Goal: Task Accomplishment & Management: Use online tool/utility

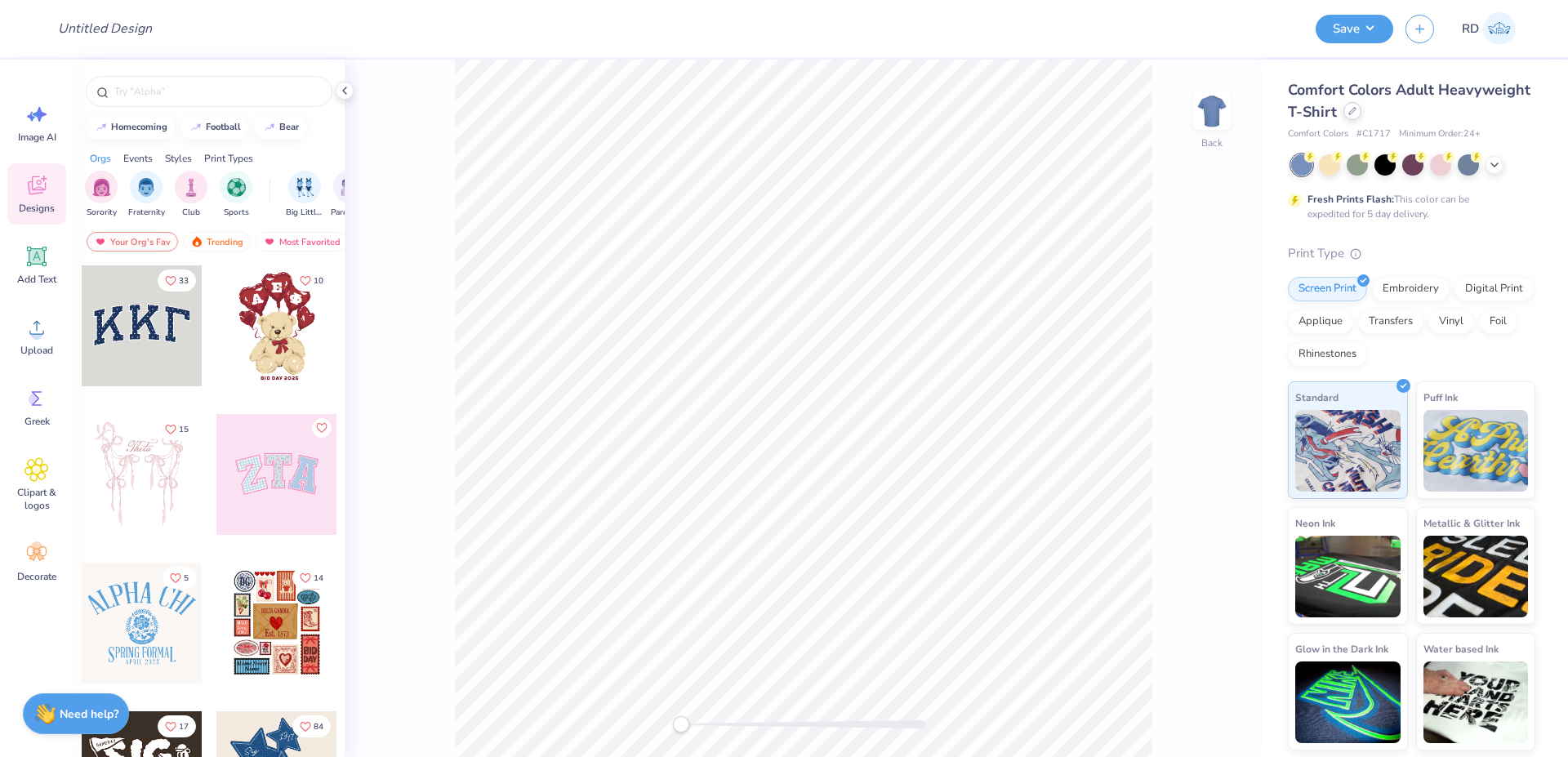
click at [1347, 110] on div at bounding box center [1352, 110] width 18 height 18
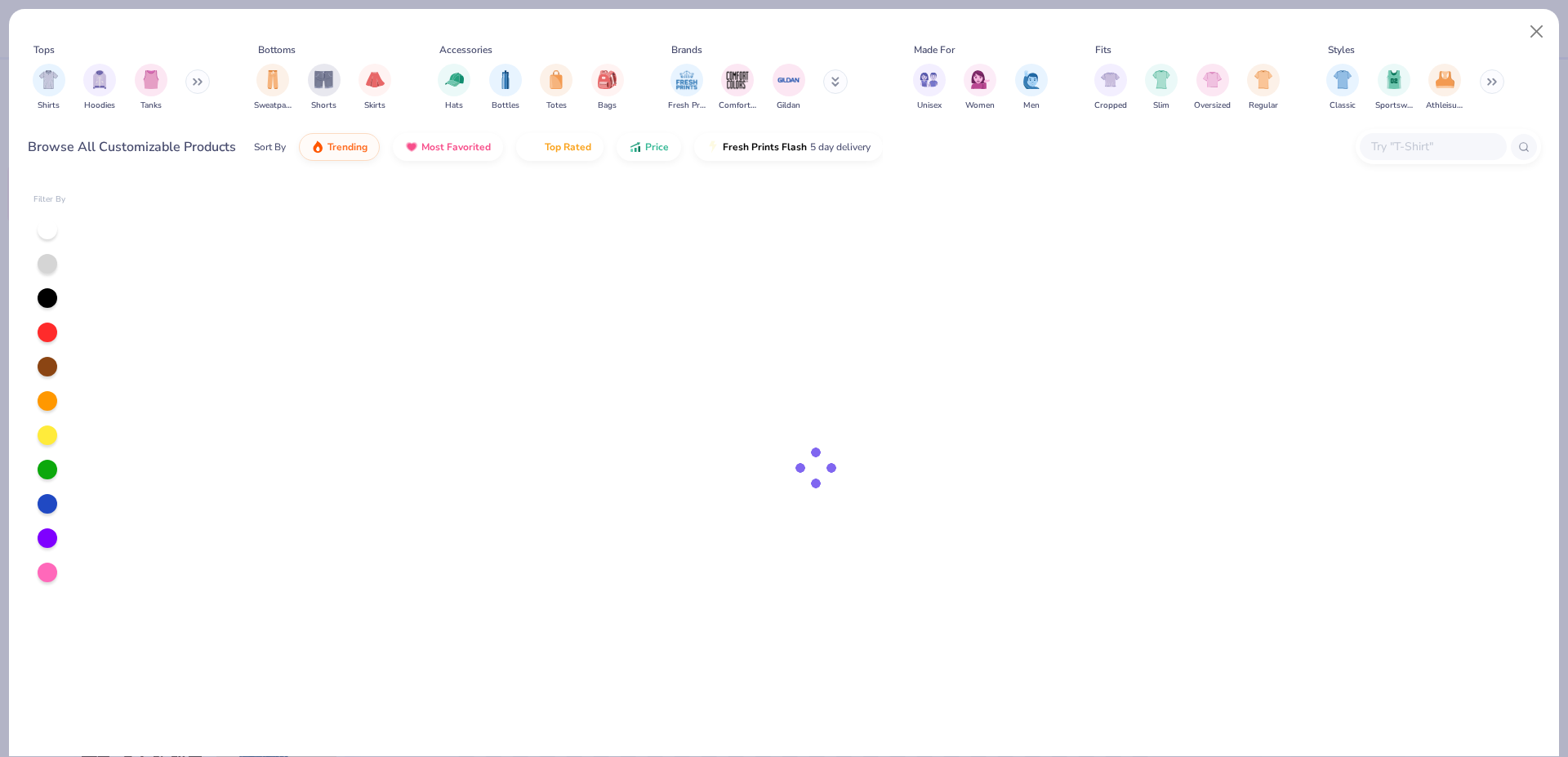
click at [54, 431] on div at bounding box center [47, 435] width 20 height 20
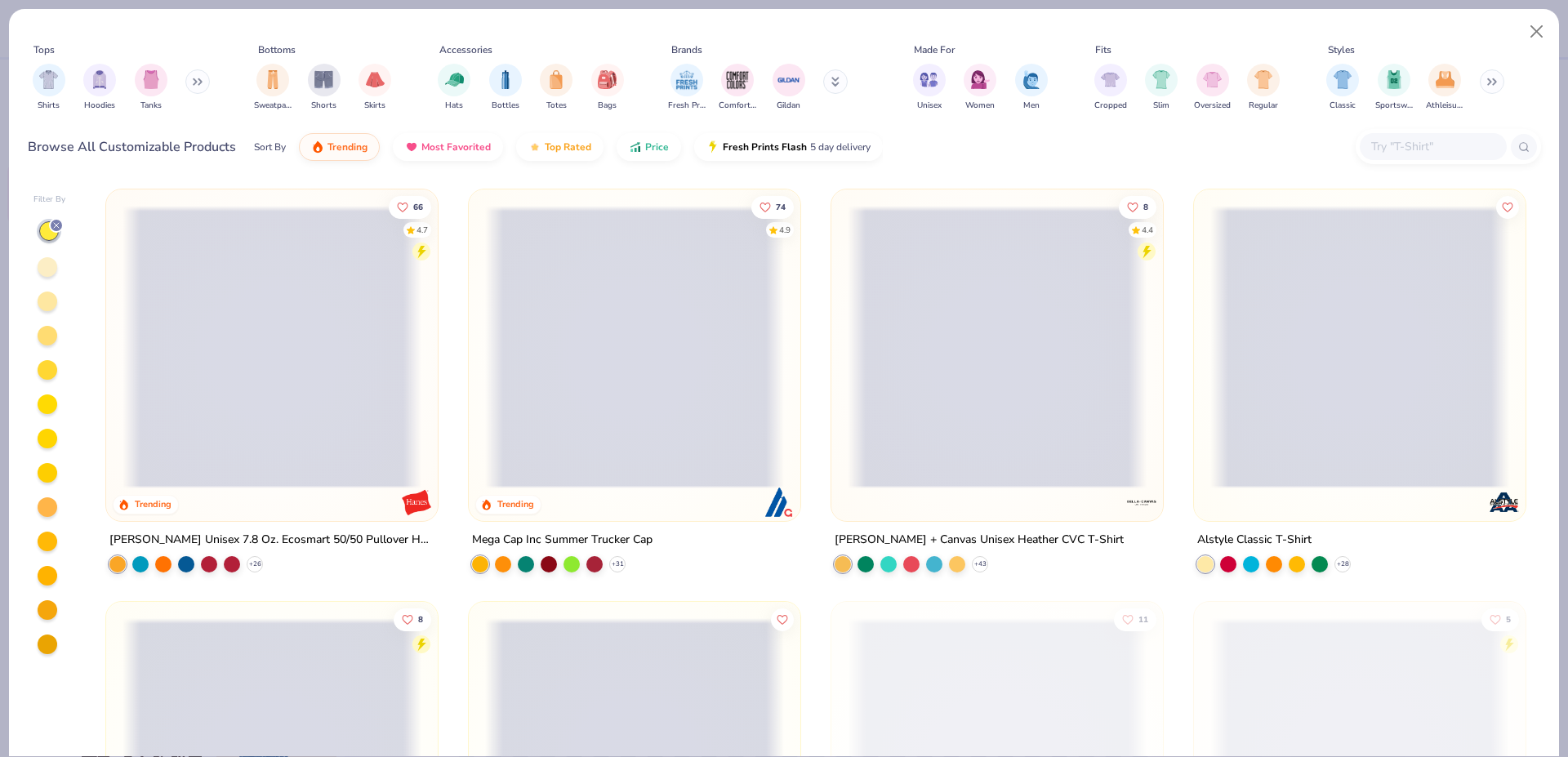
click at [49, 576] on div at bounding box center [47, 575] width 20 height 20
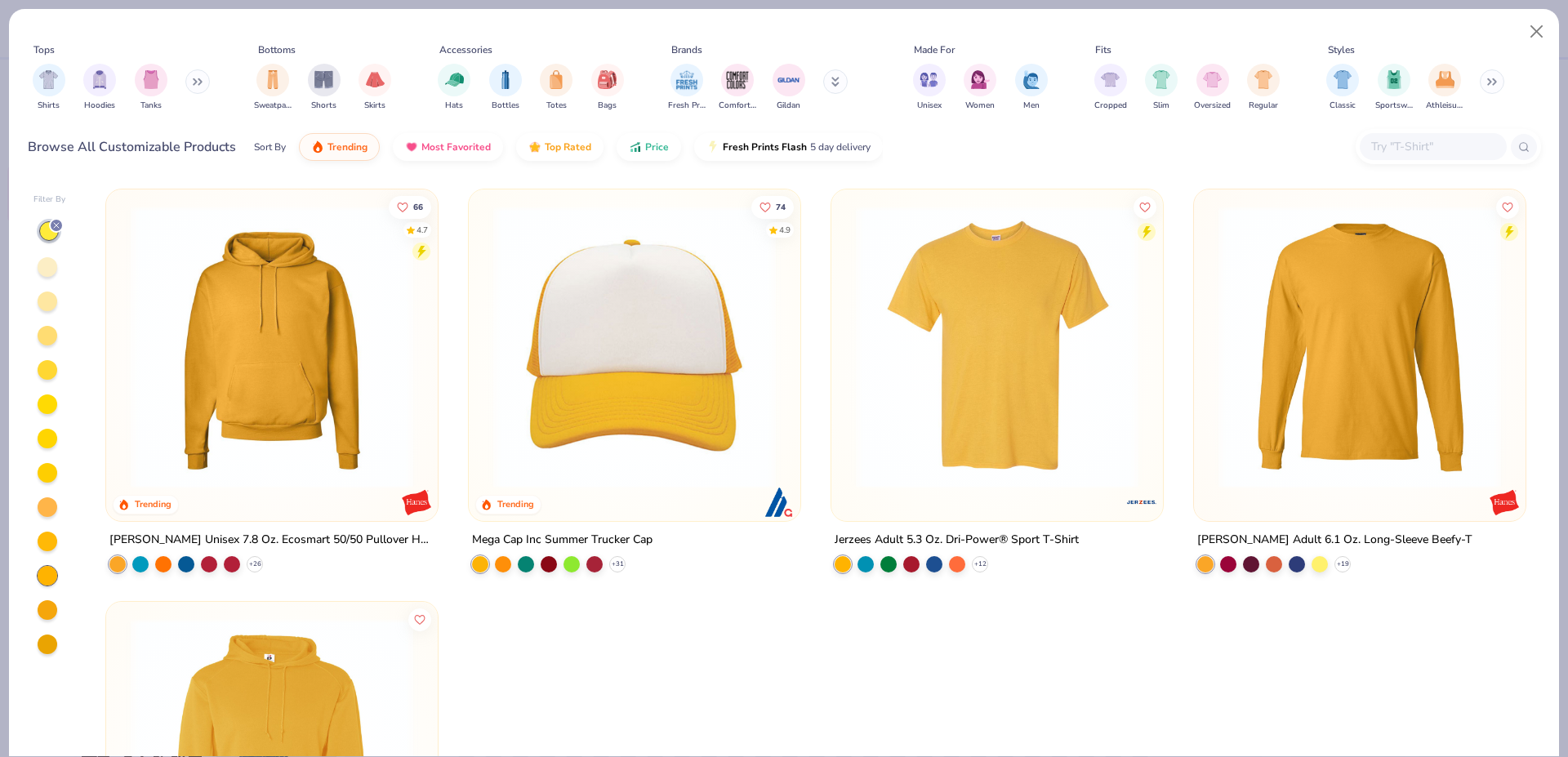
scroll to position [256, 0]
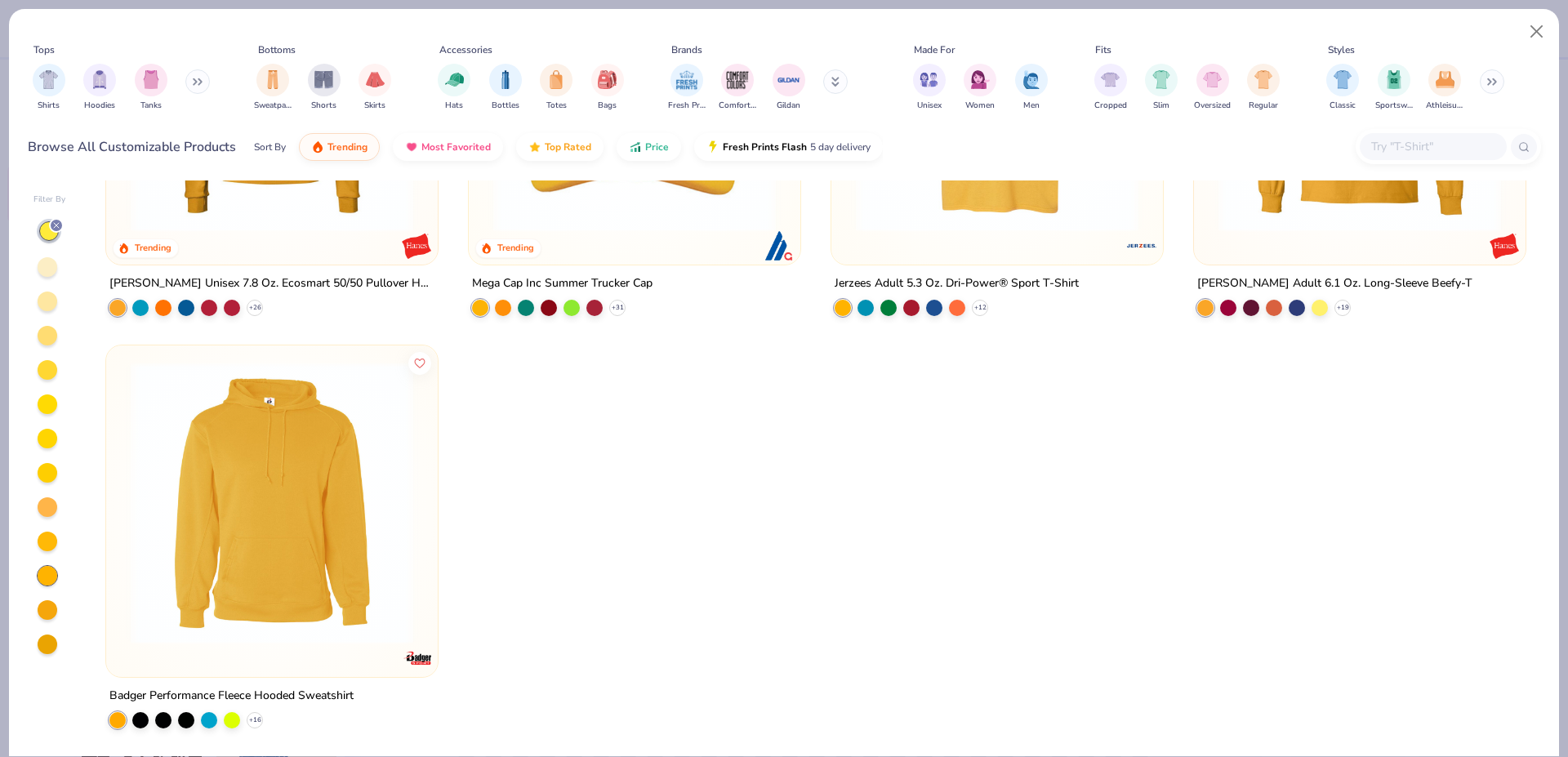
click at [347, 496] on img at bounding box center [272, 503] width 299 height 283
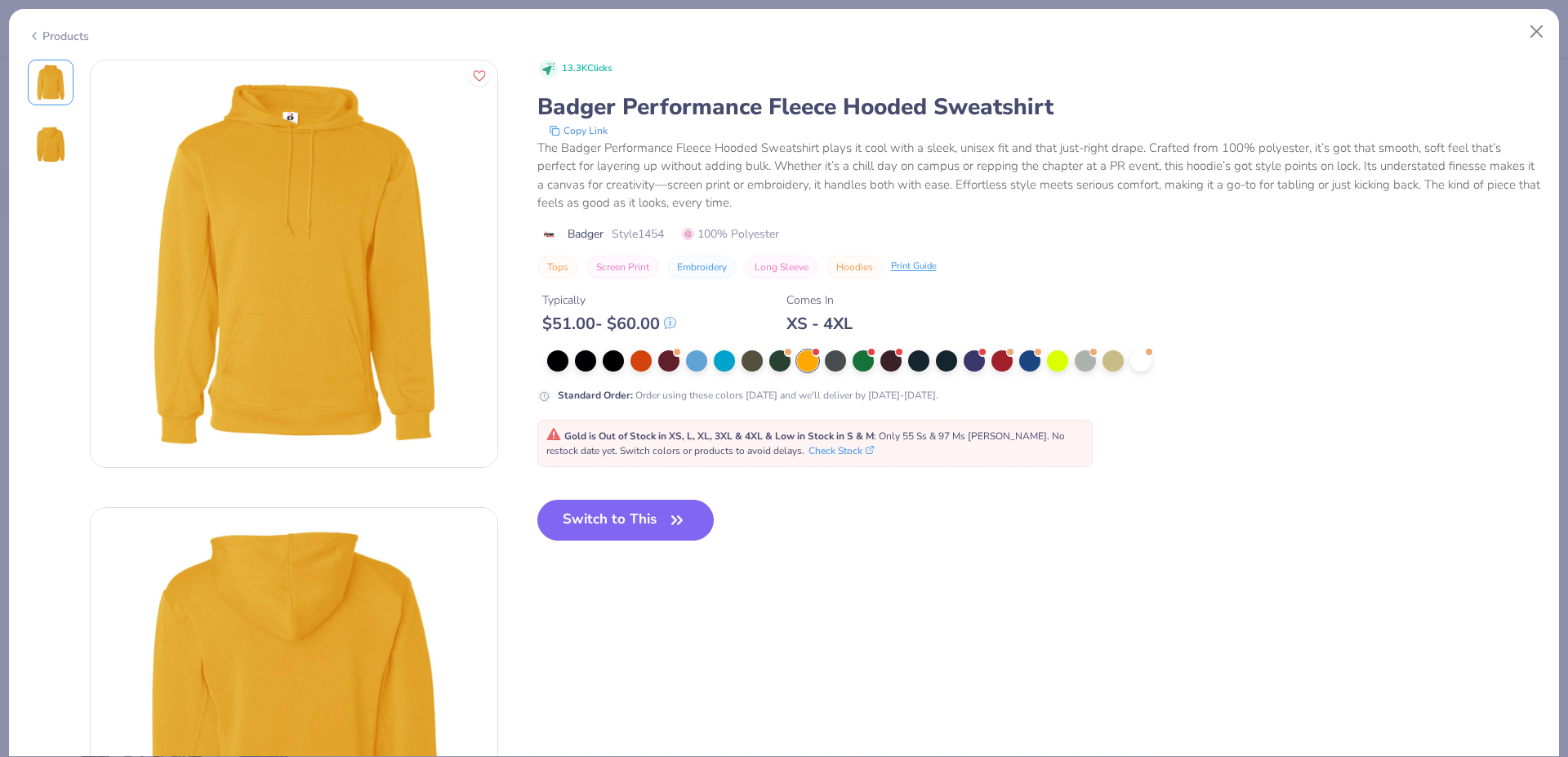
click at [610, 519] on button "Switch to This" at bounding box center [625, 520] width 177 height 41
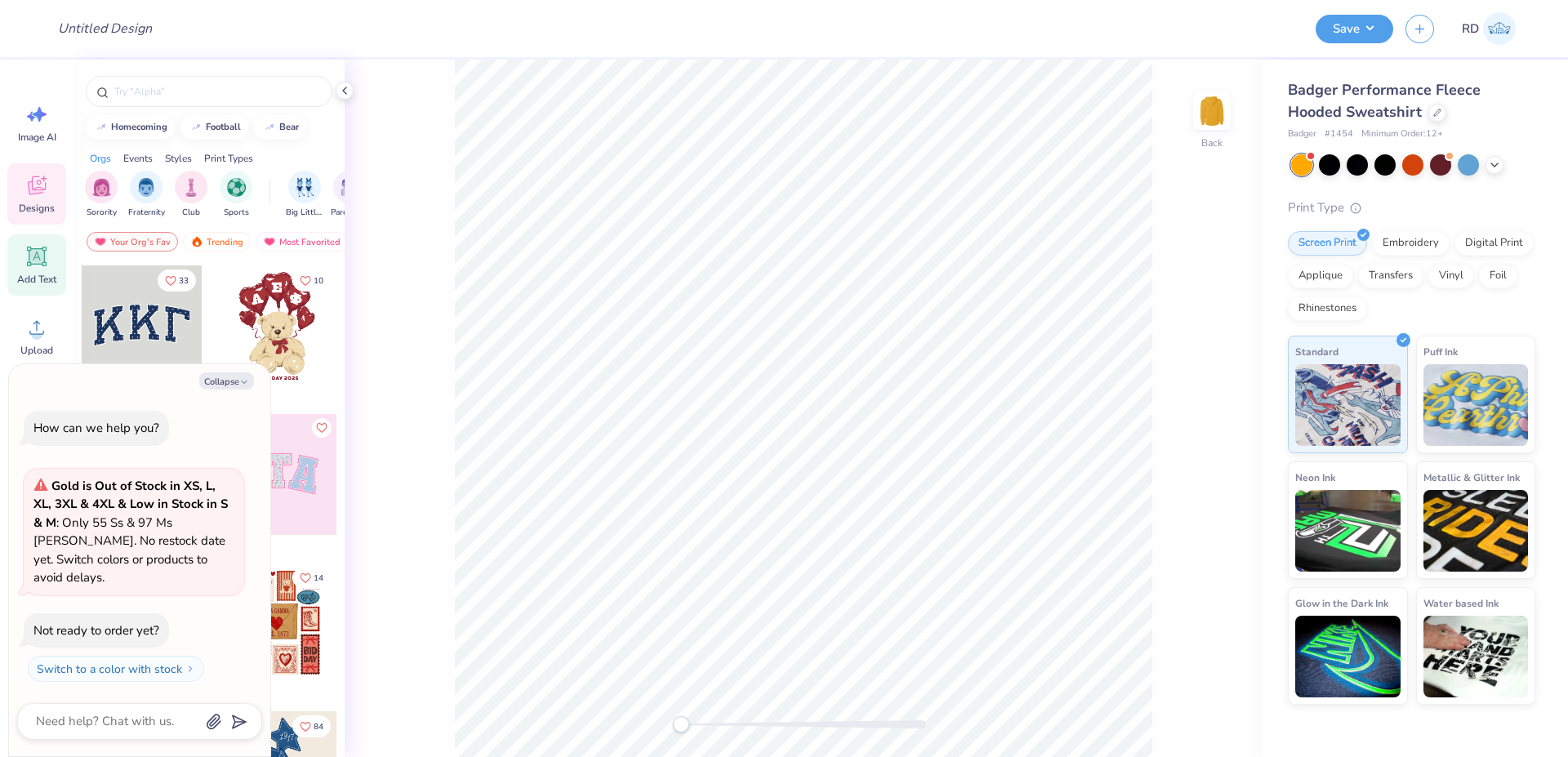
click at [34, 249] on icon at bounding box center [36, 256] width 20 height 20
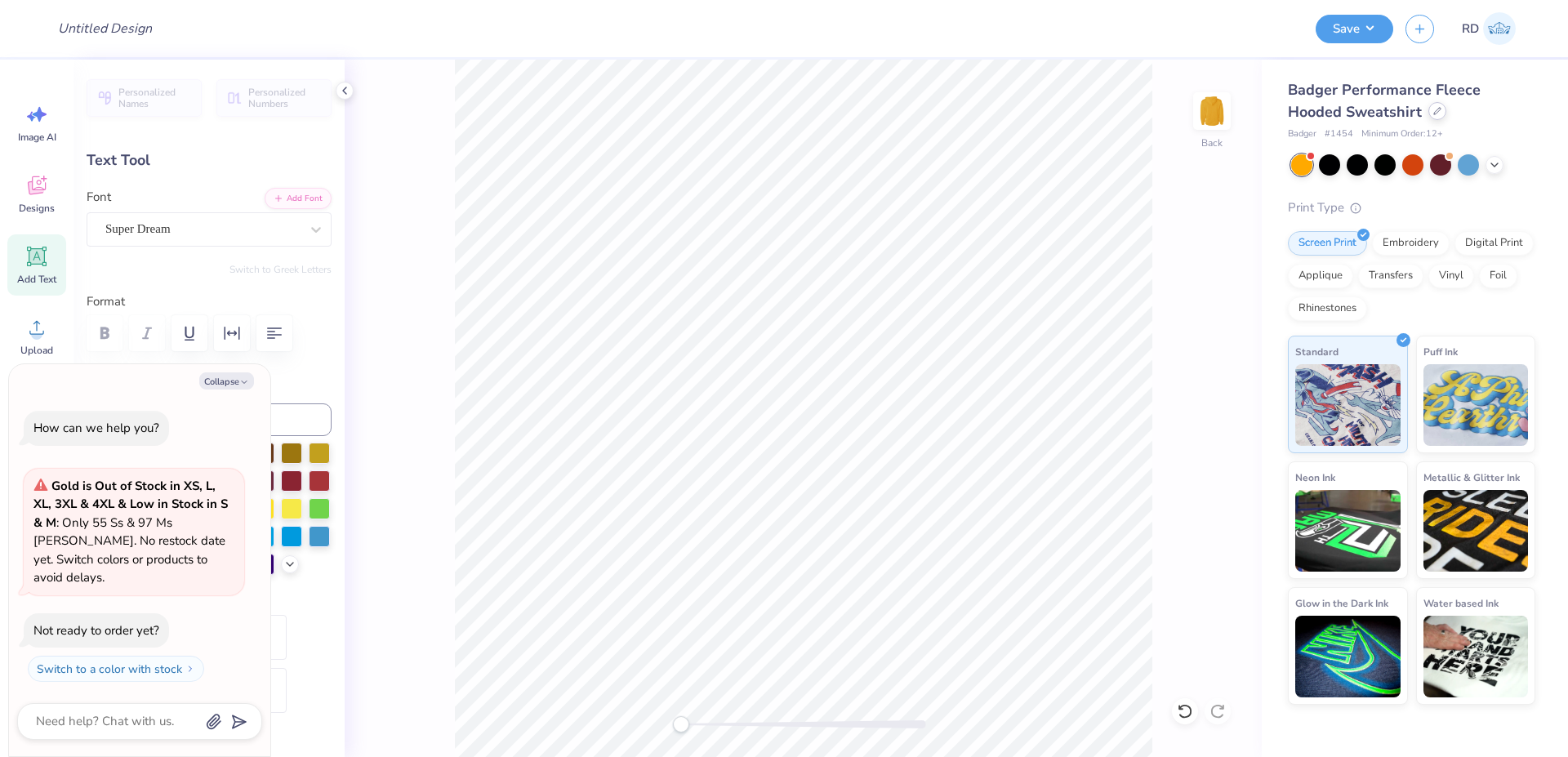
click at [1428, 110] on div at bounding box center [1437, 110] width 18 height 18
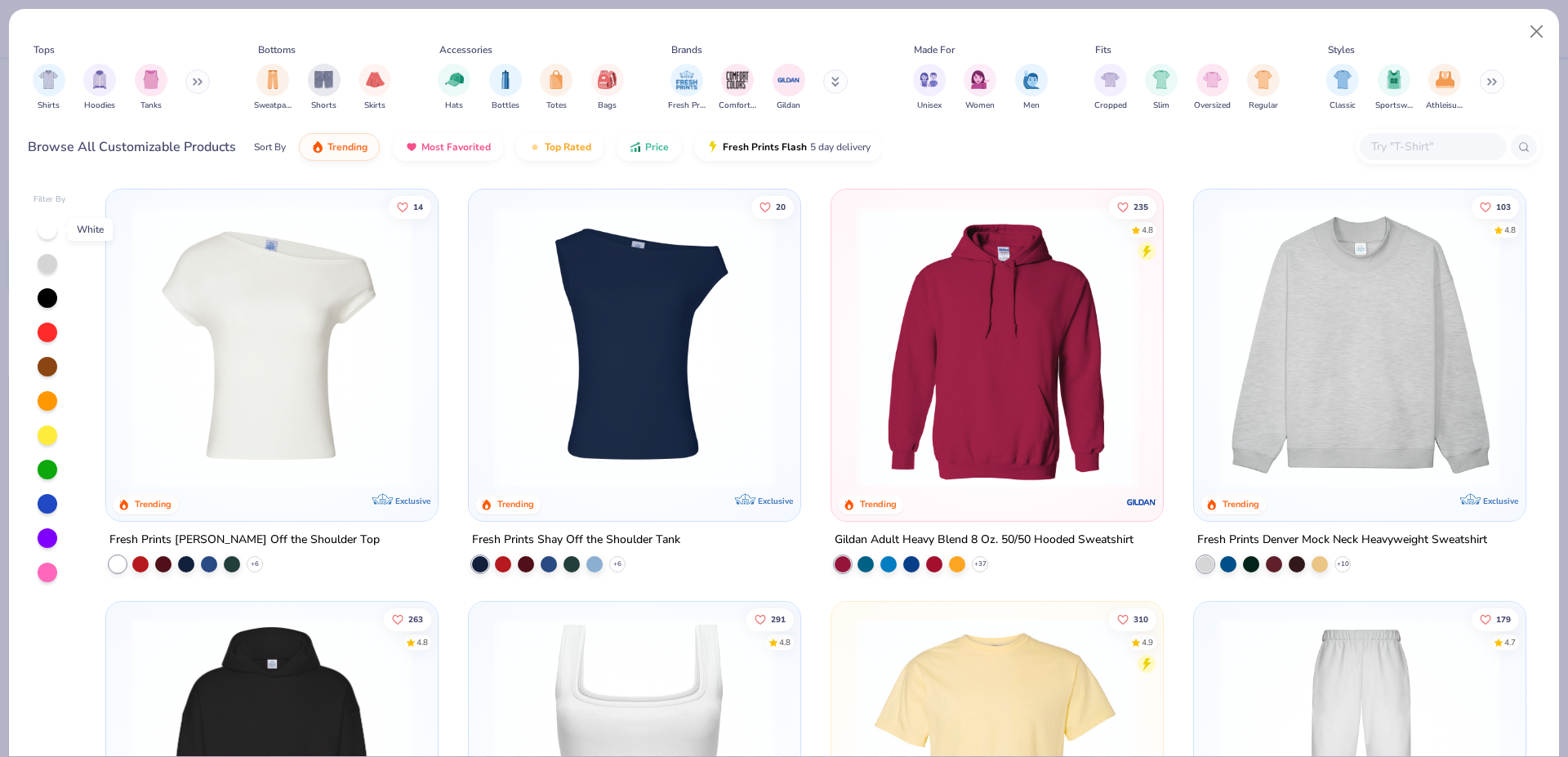
click at [53, 225] on div at bounding box center [47, 229] width 20 height 20
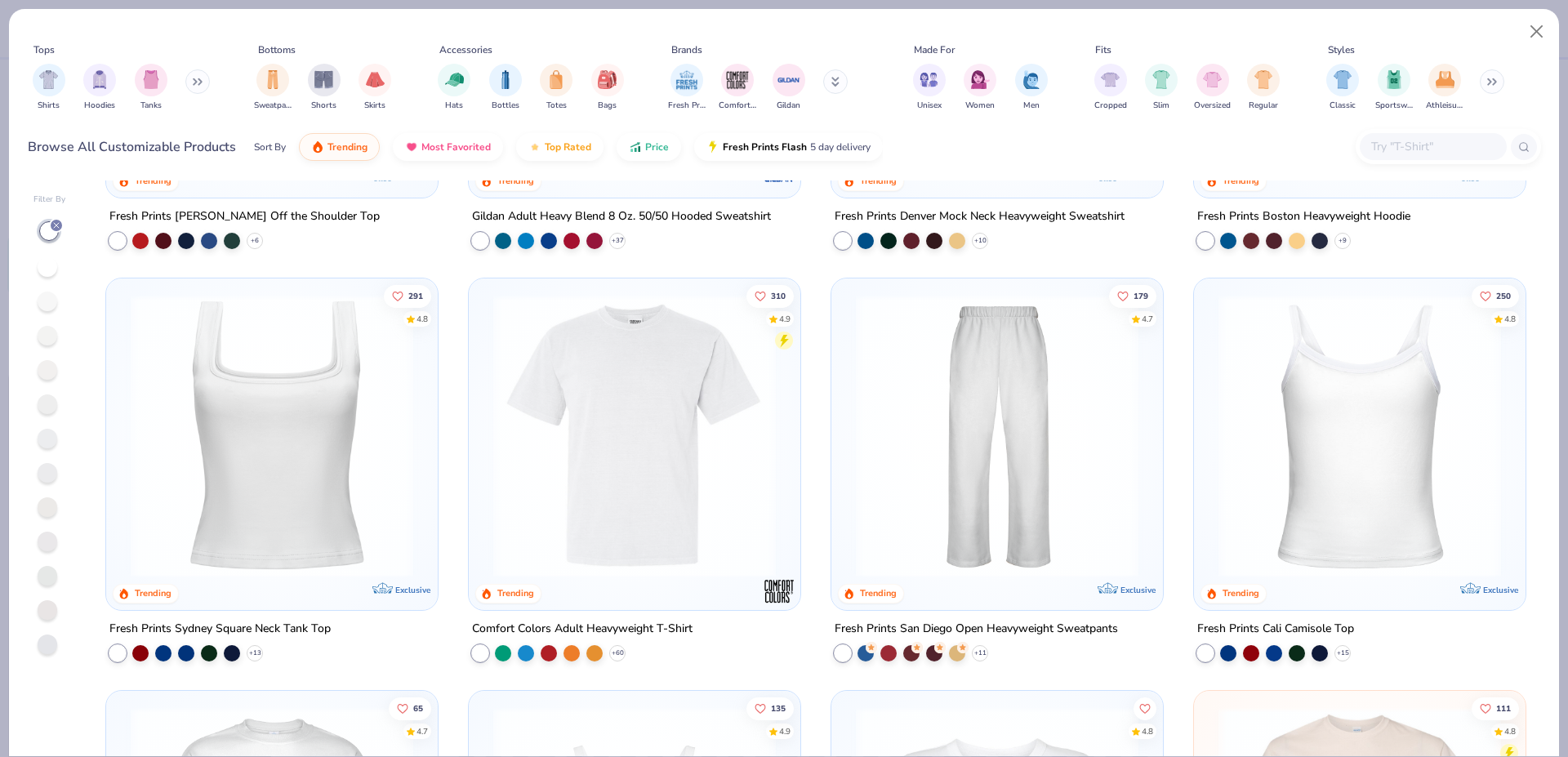
scroll to position [754, 0]
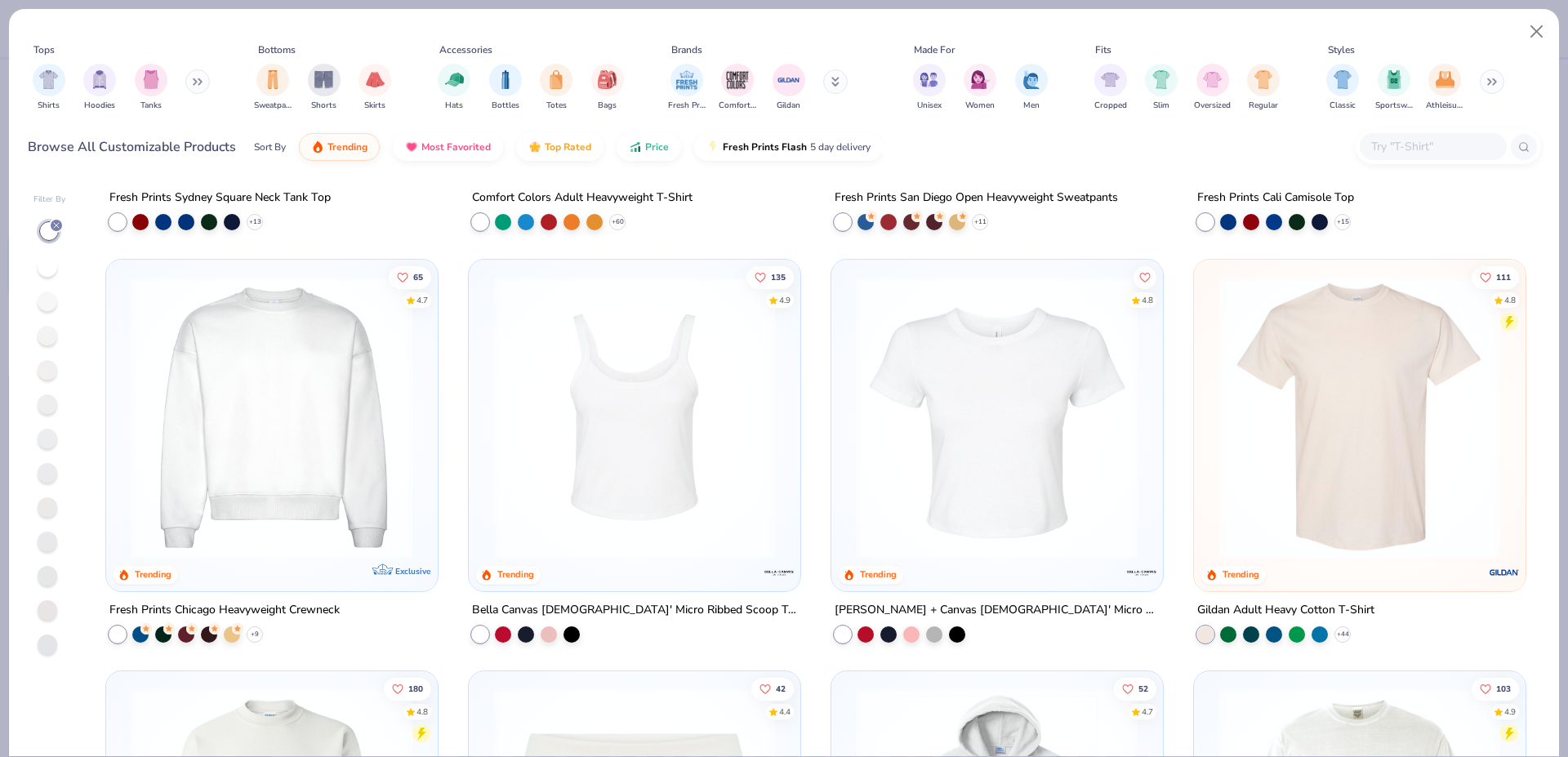
click at [952, 411] on img at bounding box center [996, 416] width 299 height 283
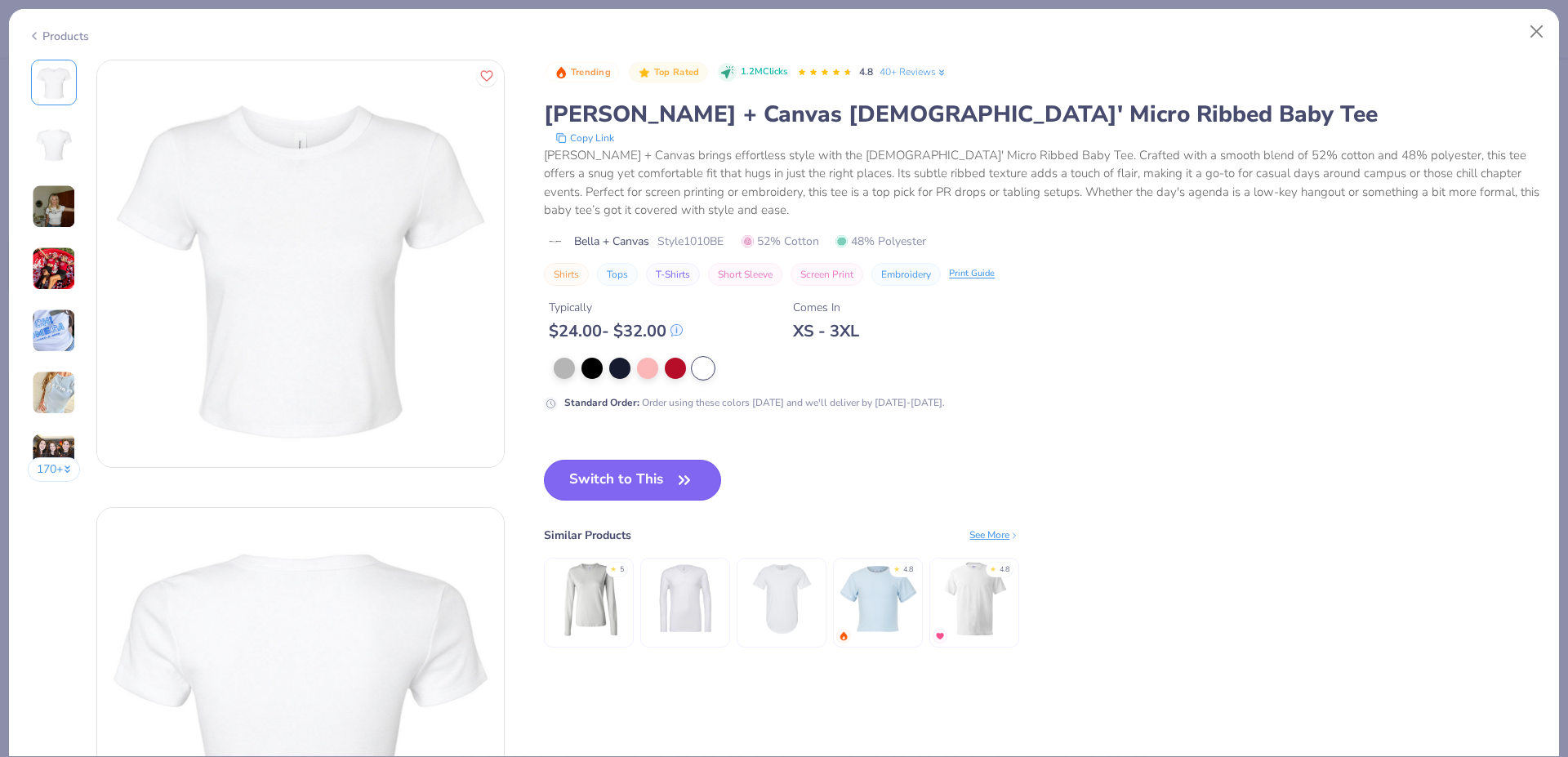
click at [610, 474] on button "Switch to This" at bounding box center [632, 480] width 177 height 41
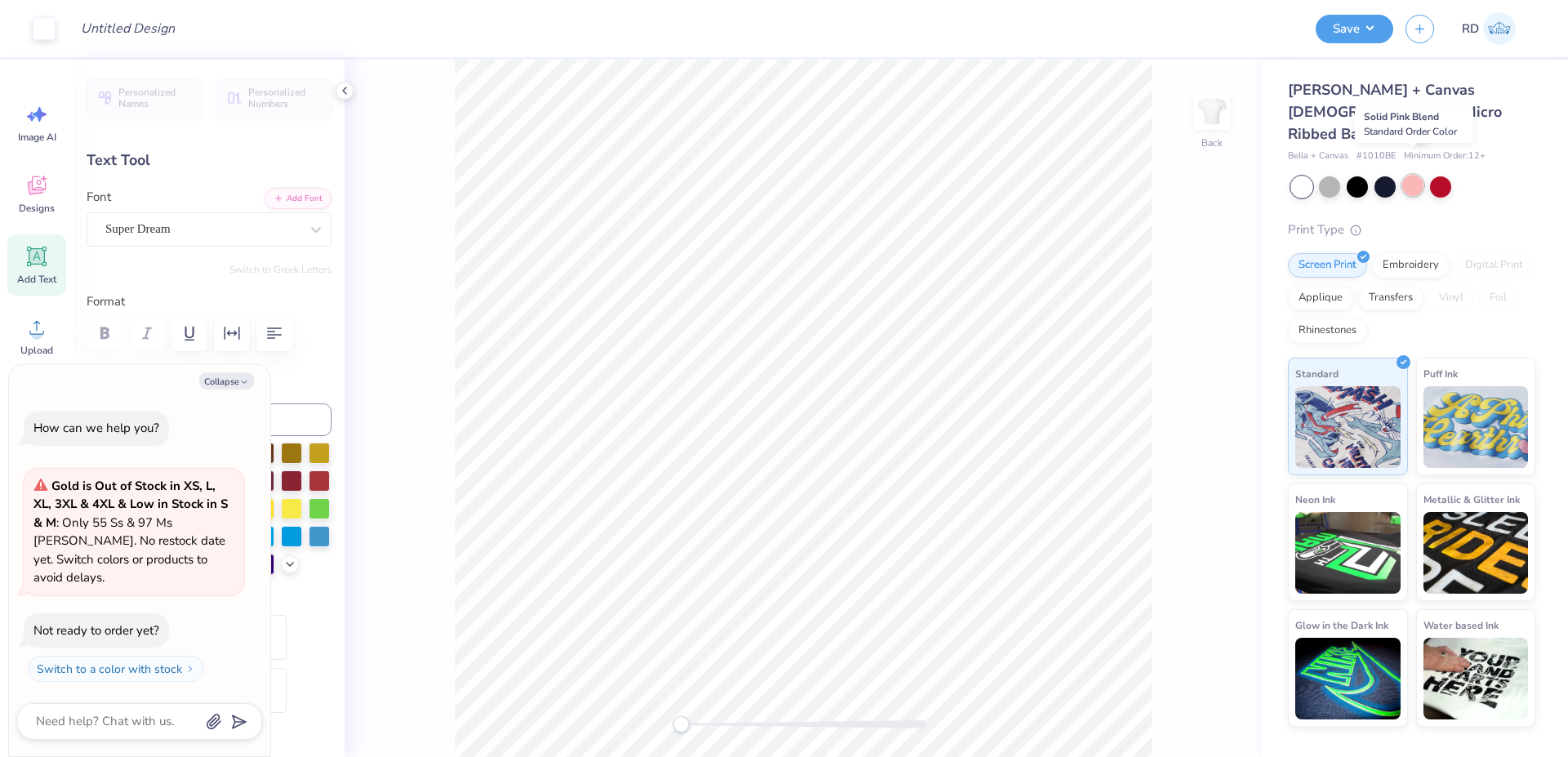
click at [1410, 175] on div at bounding box center [1413, 185] width 21 height 21
click at [1450, 175] on div at bounding box center [1440, 185] width 21 height 21
type textarea "x"
type input "2.89"
click at [227, 390] on button "Collapse" at bounding box center [227, 381] width 55 height 17
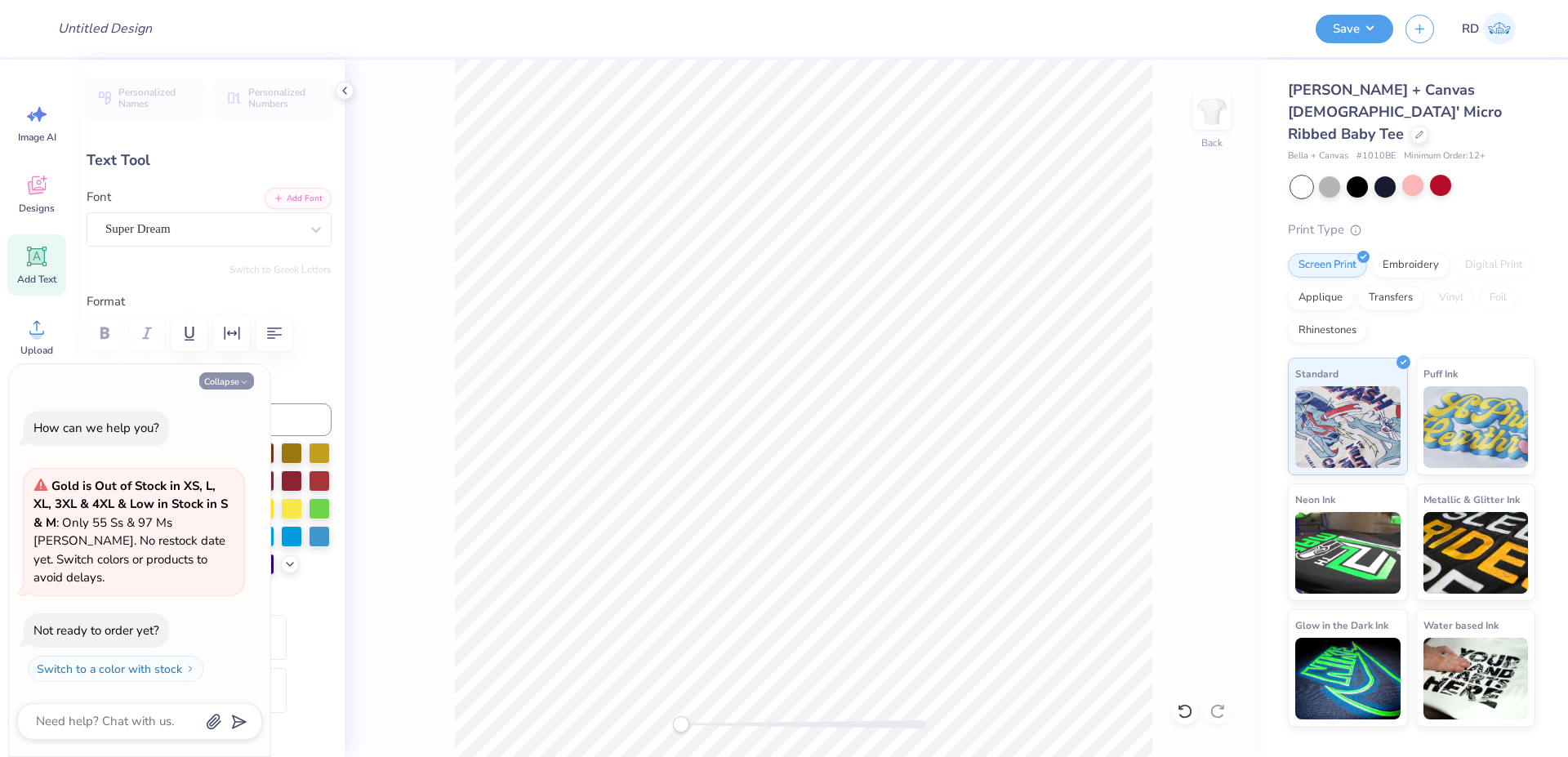
type textarea "x"
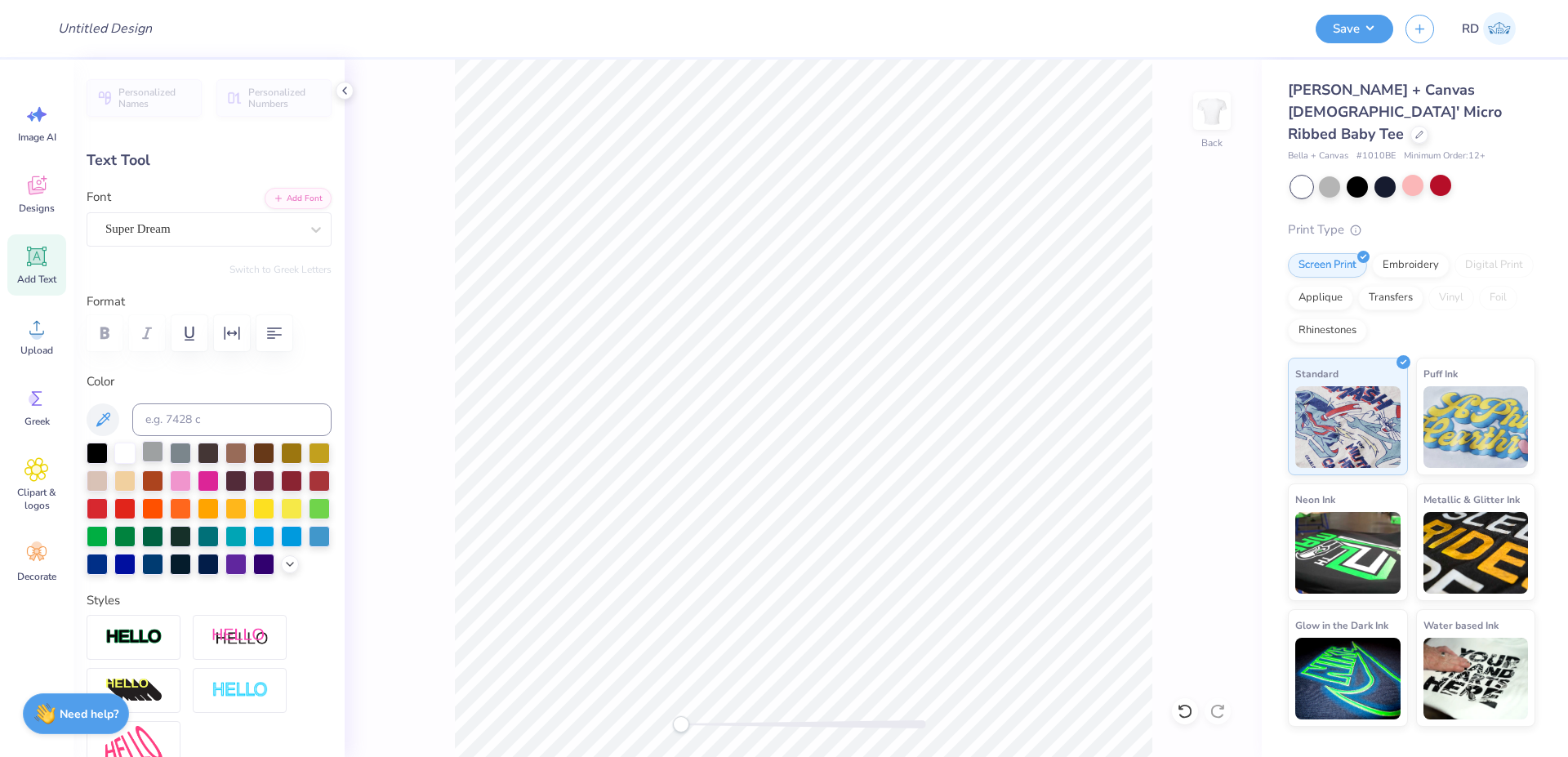
click at [98, 448] on div at bounding box center [97, 453] width 21 height 21
drag, startPoint x: 1287, startPoint y: 131, endPoint x: 1393, endPoint y: 135, distance: 106.1
click at [1393, 135] on div "Bella + Canvas [DEMOGRAPHIC_DATA]' Micro Ribbed Baby Tee Bella + Canvas # 1010B…" at bounding box center [1415, 393] width 306 height 667
copy div "Bella + Canvas # 1010BE"
type input "3.00"
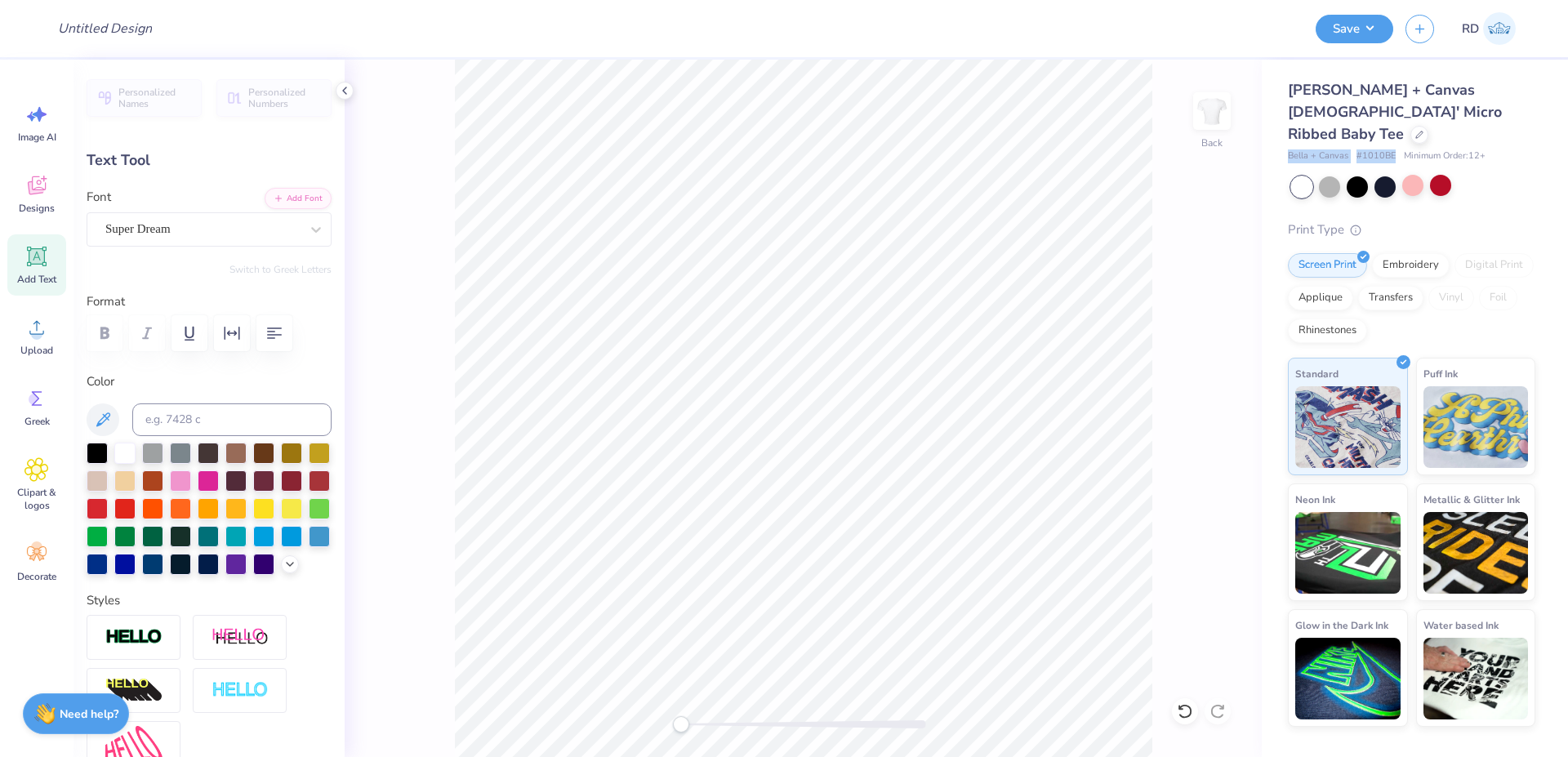
type input "2.32"
type input "0.67"
type input "4.31"
type textarea "THETA"
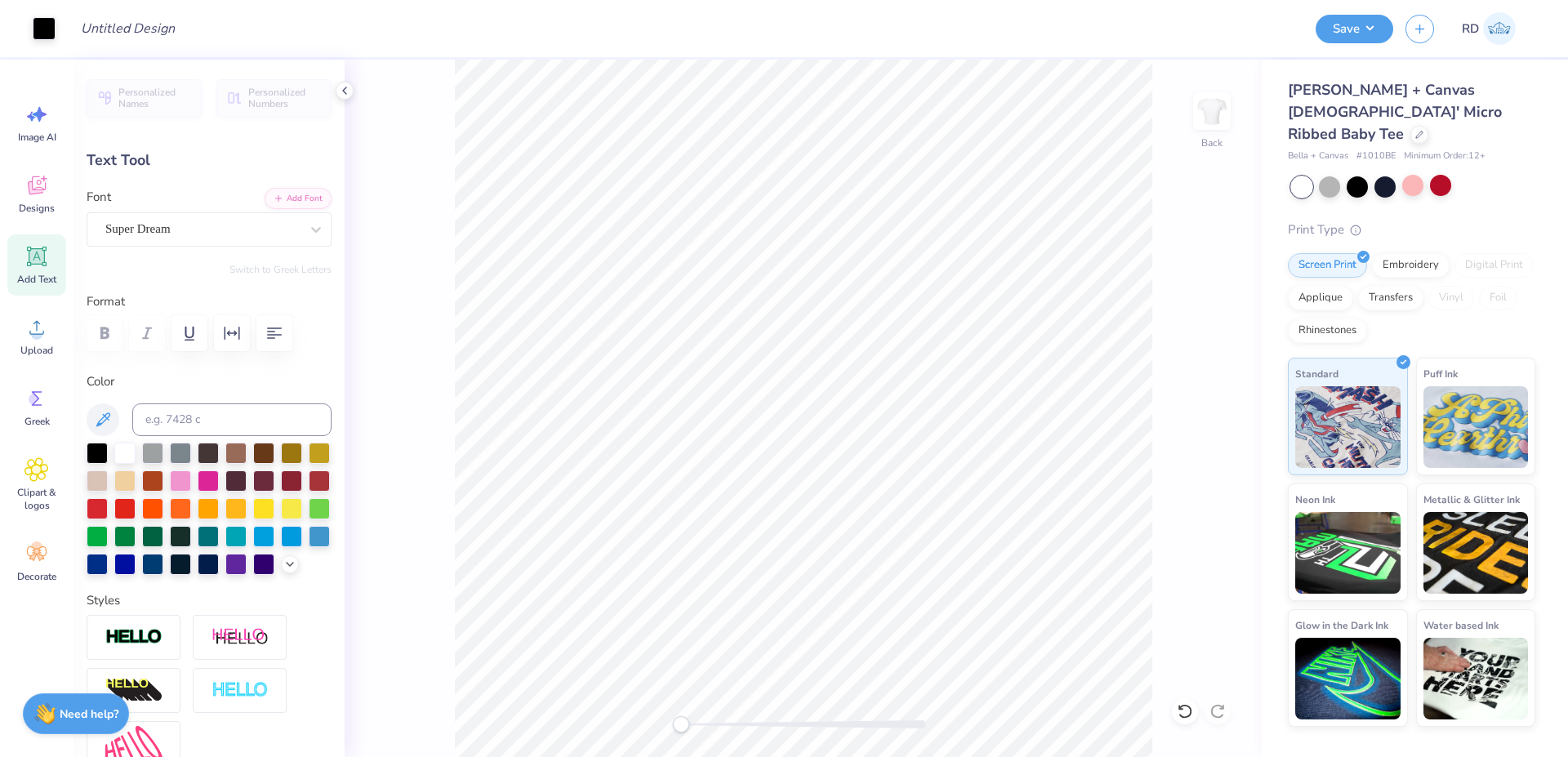
type input "2.83"
type input "9.60"
click at [273, 188] on button "Add Font" at bounding box center [298, 196] width 67 height 21
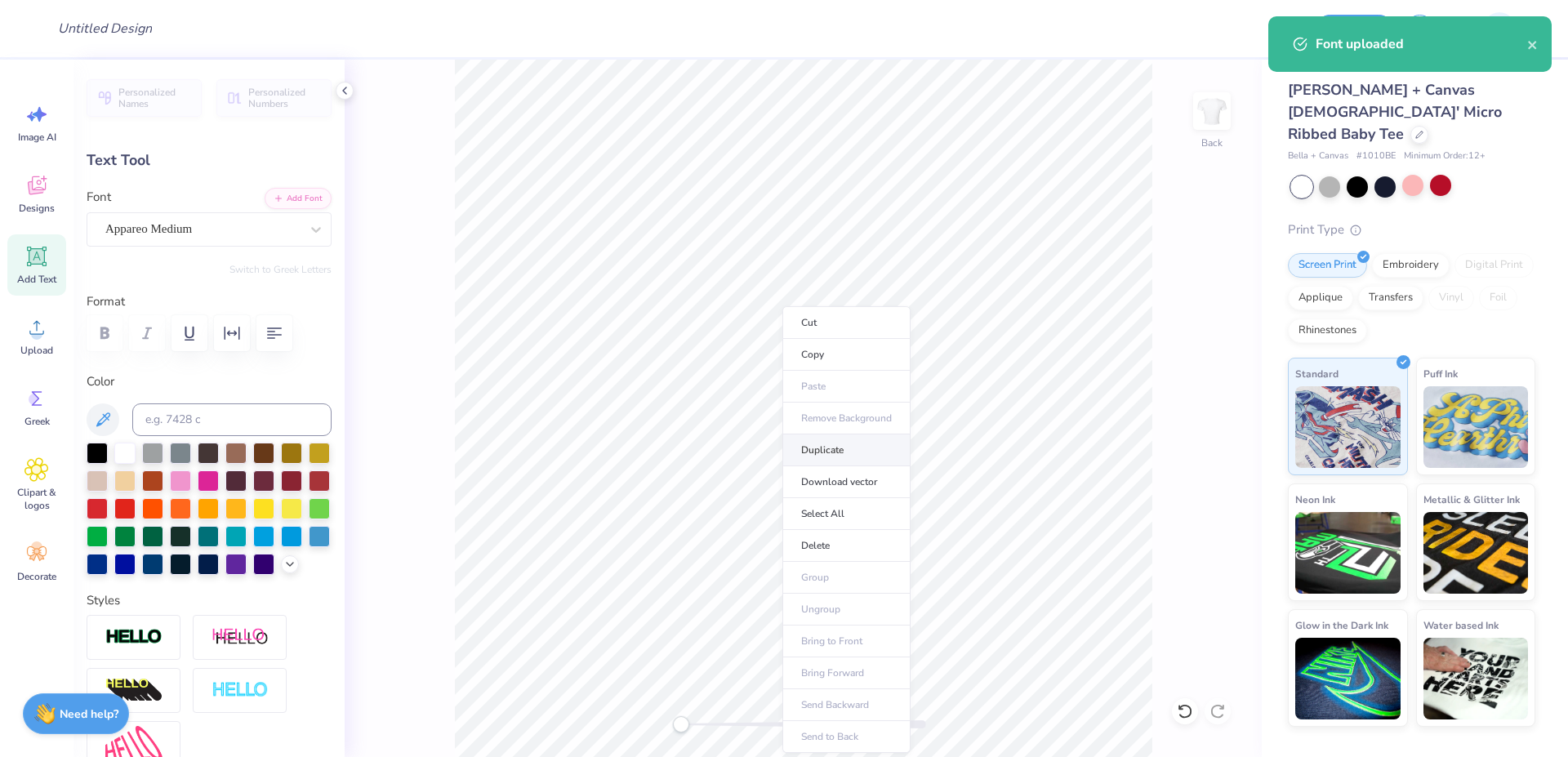
click at [827, 456] on li "Duplicate" at bounding box center [847, 450] width 129 height 32
type input "3.23"
type input "0.69"
type input "10.59"
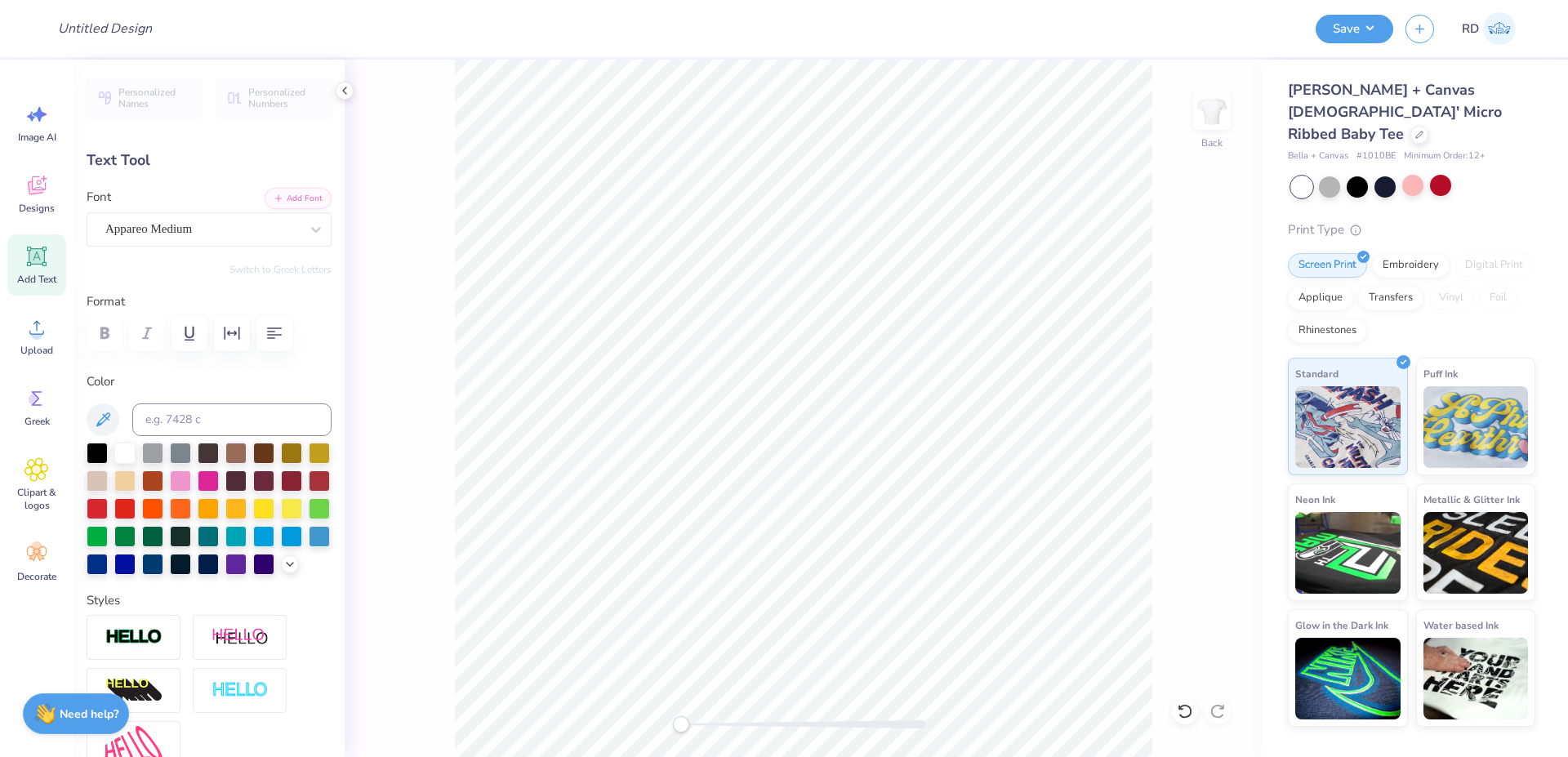
scroll to position [0, 7]
type textarea "Game Day '25"
click at [288, 194] on button "Add Font" at bounding box center [298, 196] width 67 height 21
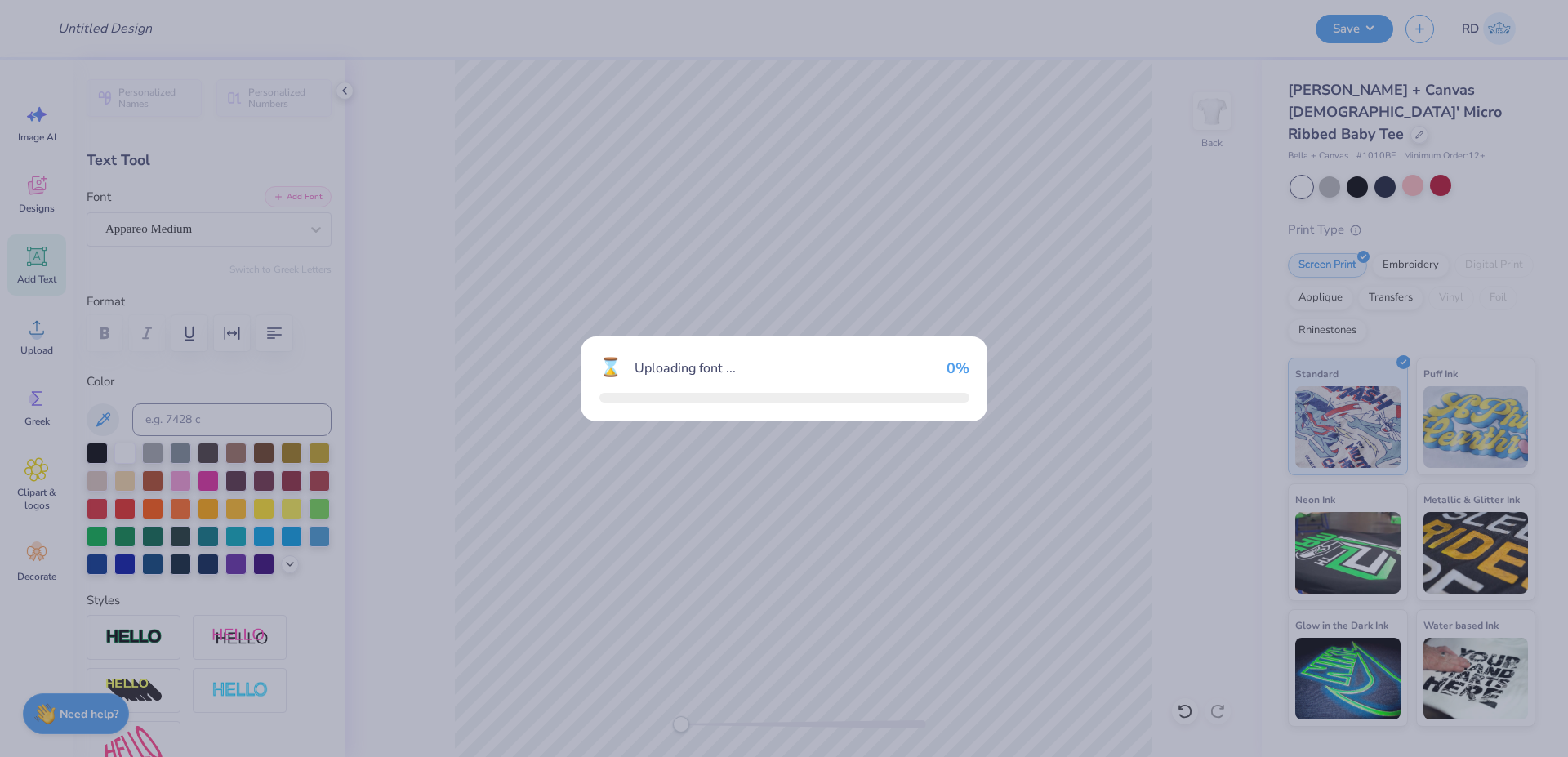
click at [27, 343] on div "⌛ Uploading font ... 0 %" at bounding box center [784, 378] width 1568 height 757
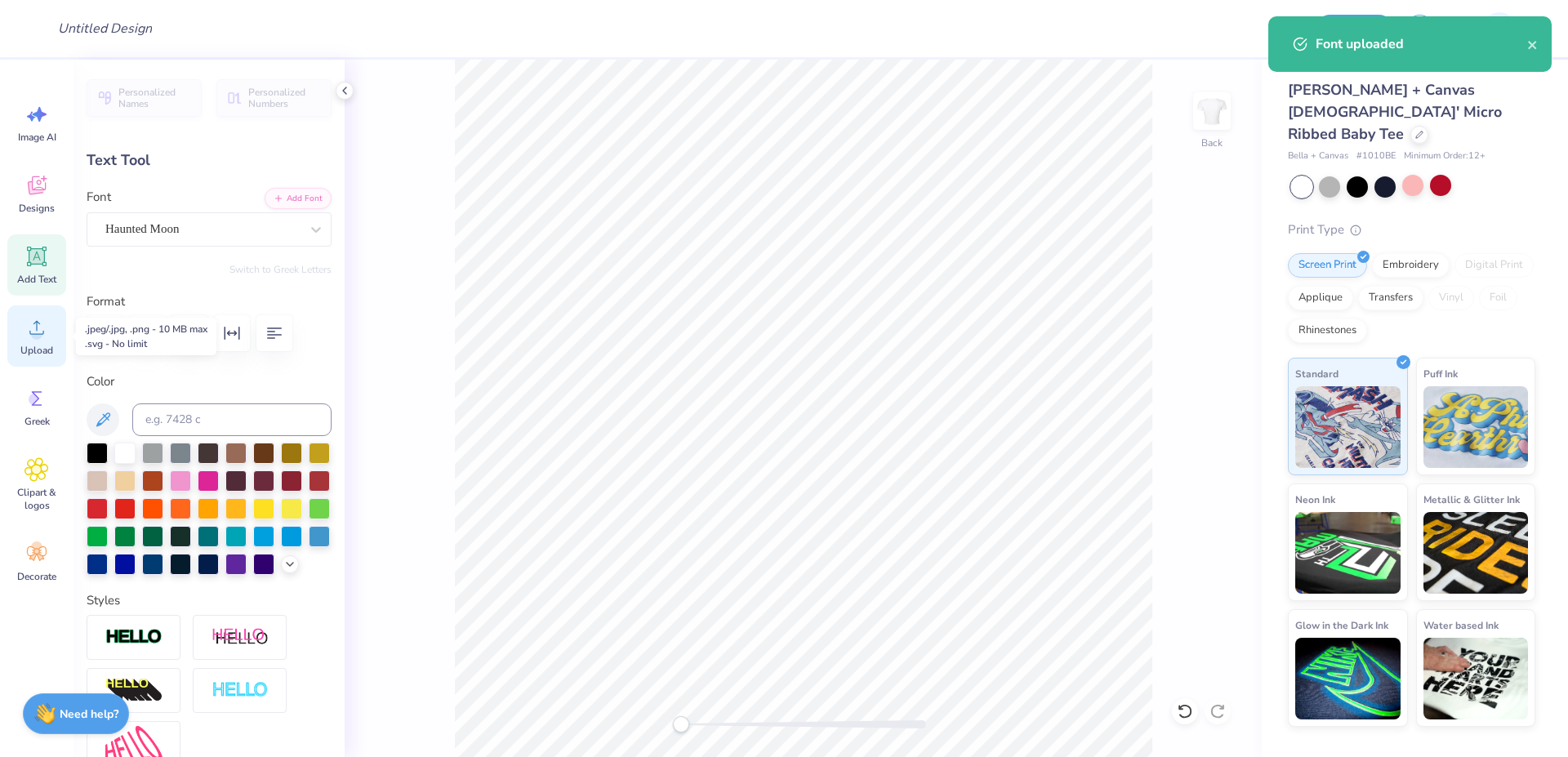
click at [32, 341] on div "Upload" at bounding box center [37, 336] width 59 height 61
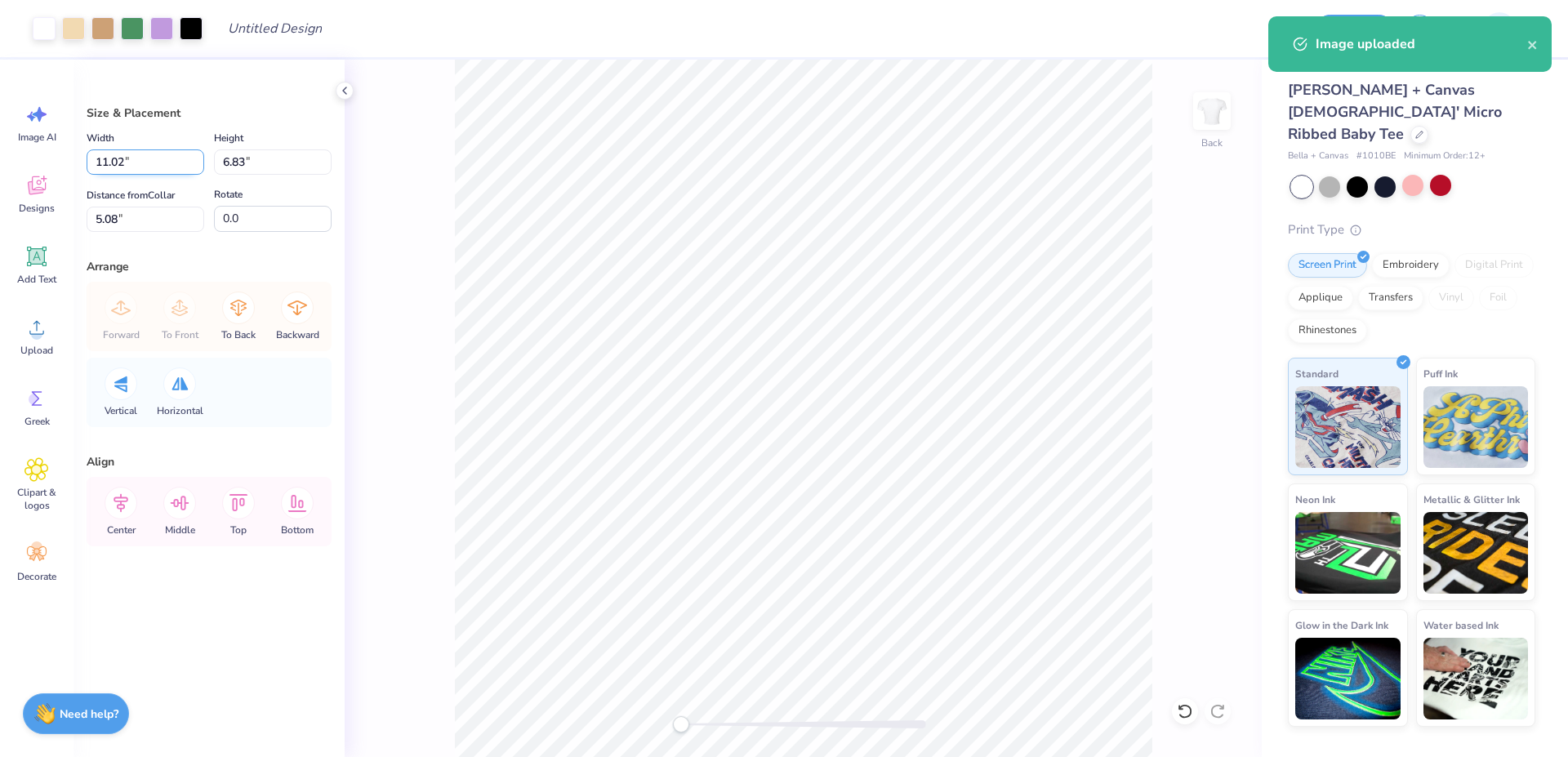
click at [129, 165] on input "11.02" at bounding box center [145, 162] width 117 height 26
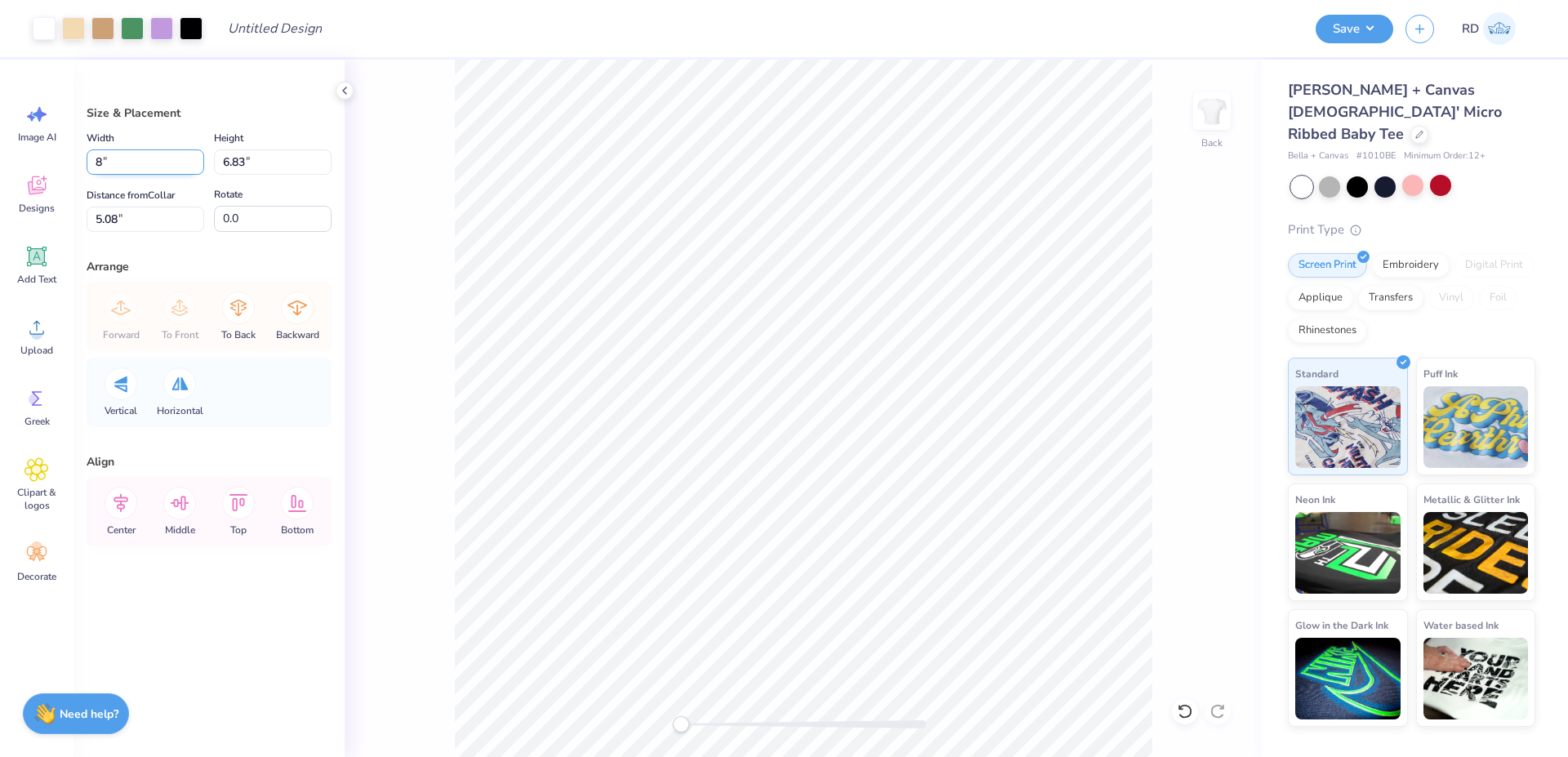
type input "8.00"
type input "4.96"
click at [127, 221] on input "6.02" at bounding box center [145, 219] width 117 height 26
type input "3"
click at [122, 512] on icon at bounding box center [121, 503] width 33 height 33
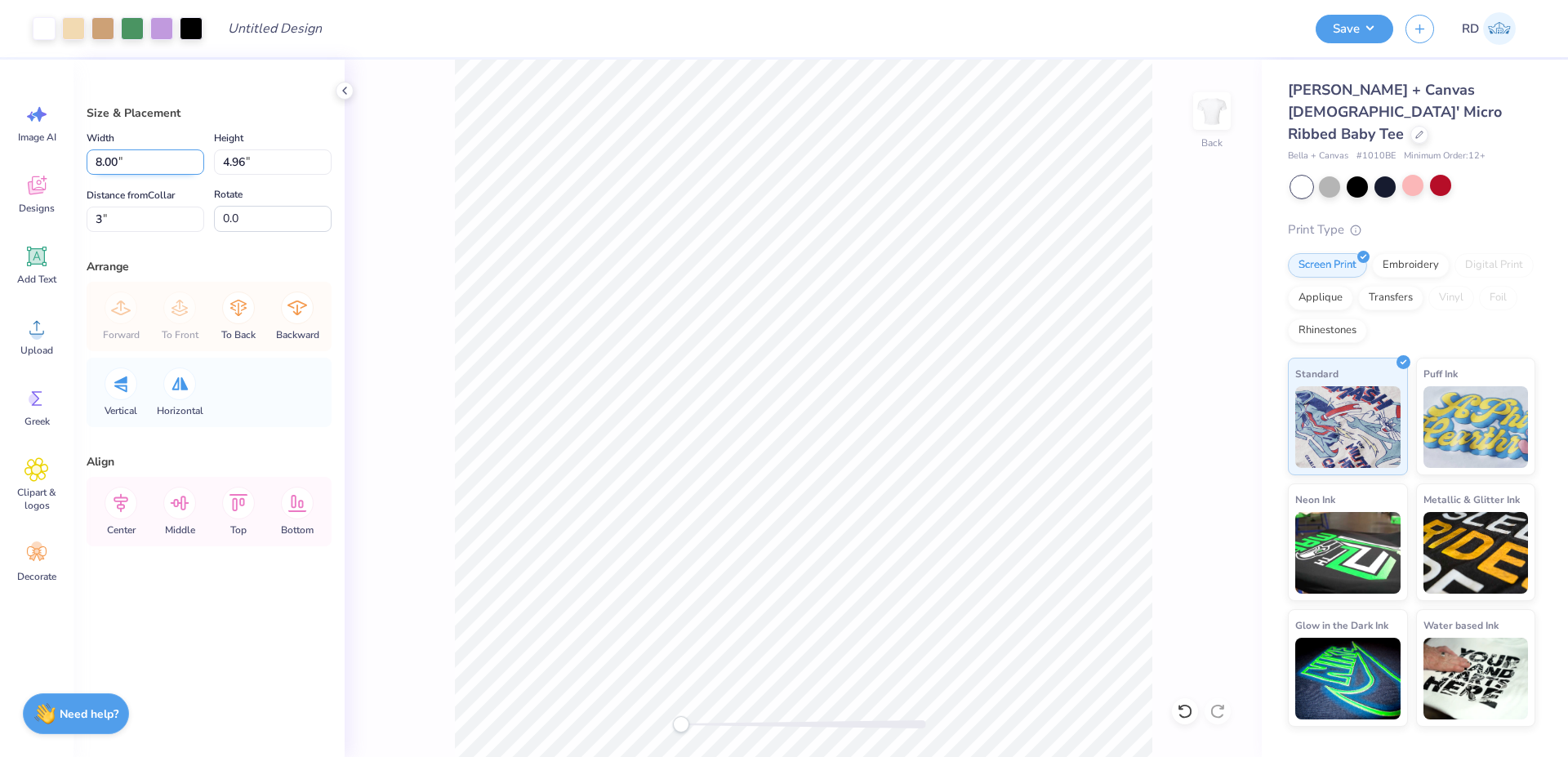
drag, startPoint x: 128, startPoint y: 162, endPoint x: -8, endPoint y: 172, distance: 136.4
click at [87, 172] on input "8.00" at bounding box center [145, 162] width 117 height 26
type input "7.00"
type input "4.34"
drag, startPoint x: 140, startPoint y: 219, endPoint x: -95, endPoint y: 228, distance: 235.2
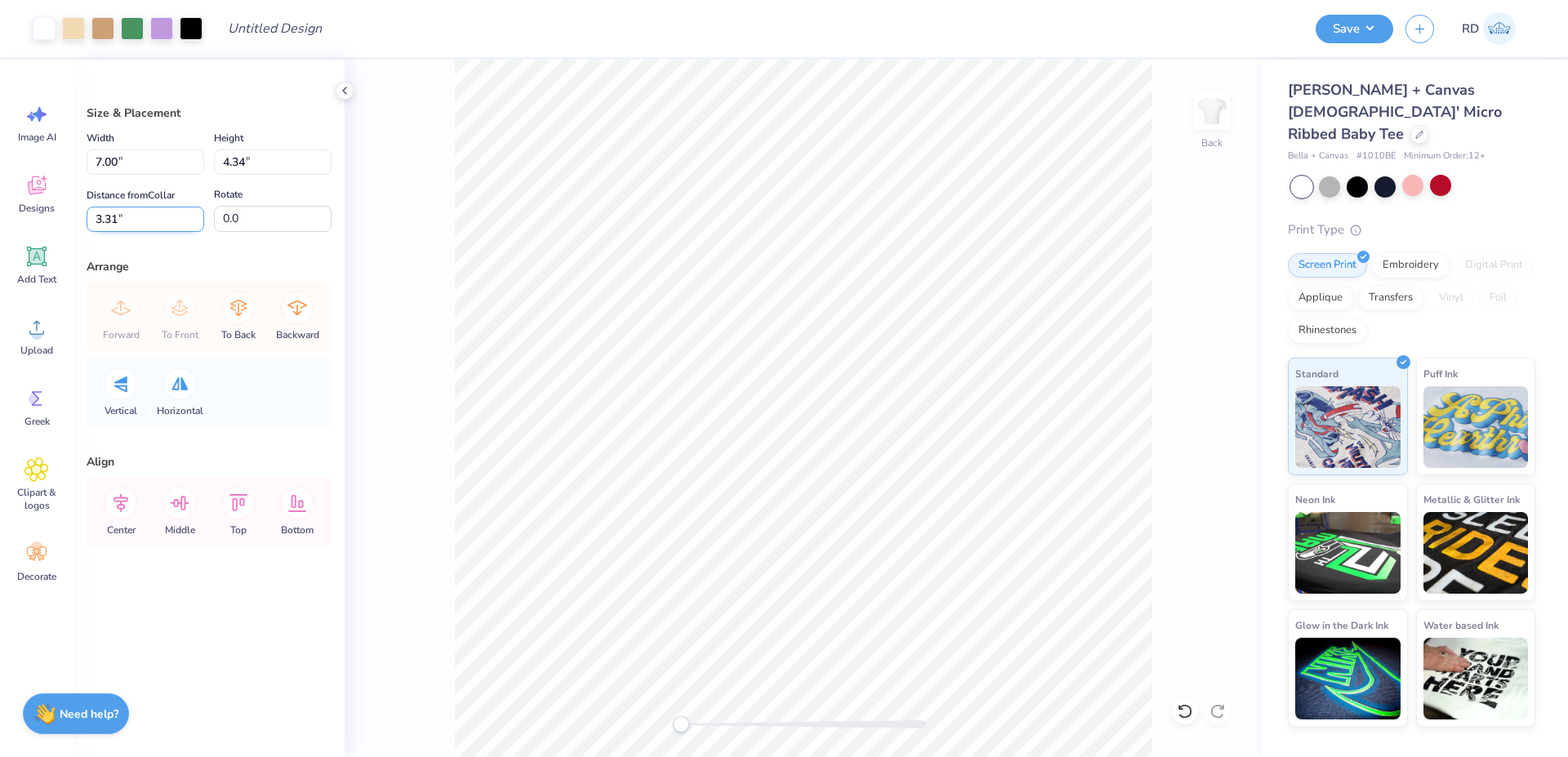
click at [87, 228] on input "3.31" at bounding box center [145, 219] width 117 height 26
type input "3"
click at [130, 497] on icon at bounding box center [121, 503] width 33 height 33
click at [697, 722] on div at bounding box center [804, 724] width 245 height 9
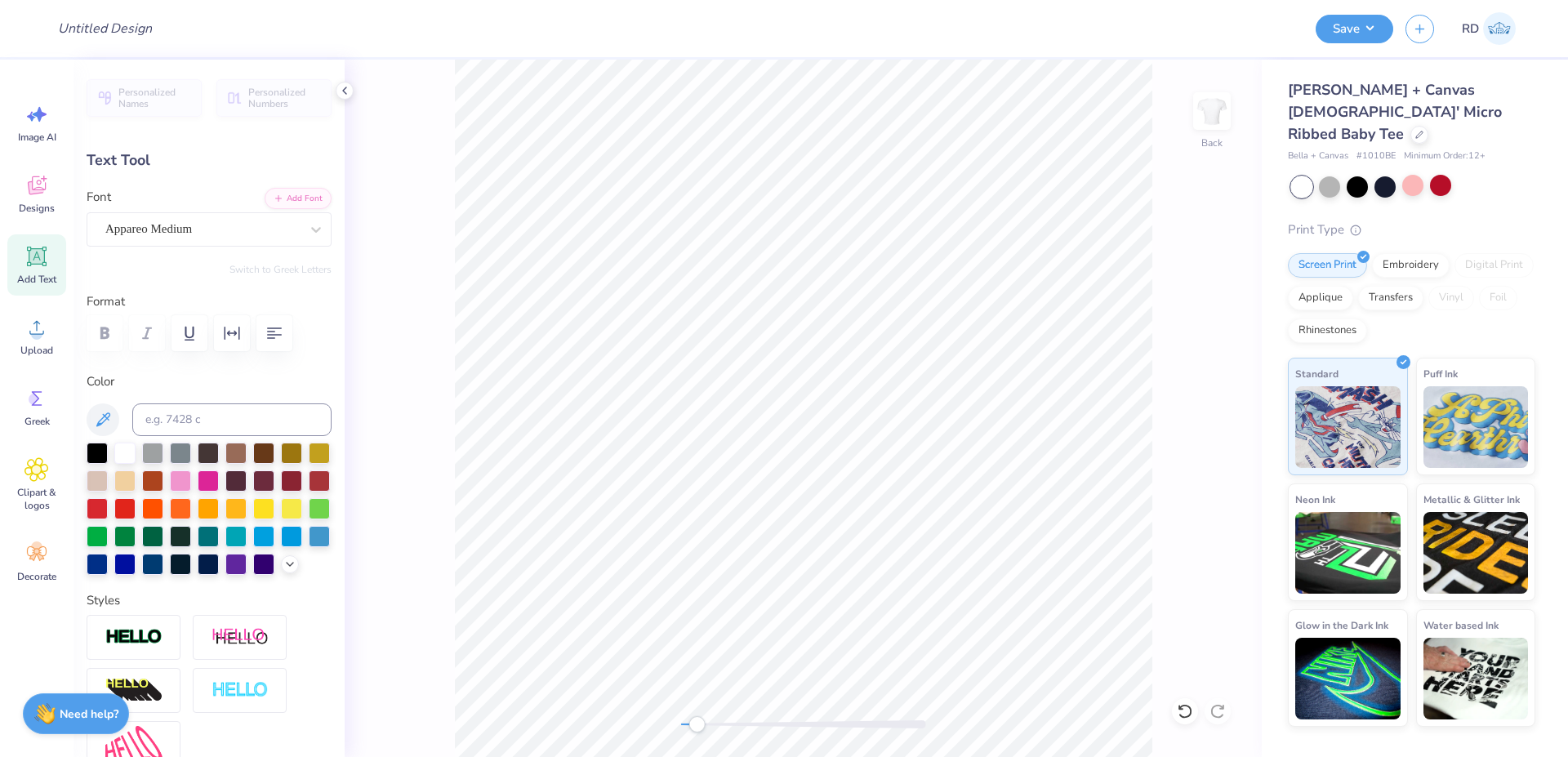
click at [719, 724] on div at bounding box center [804, 724] width 245 height 9
click at [739, 727] on div at bounding box center [804, 724] width 245 height 9
type input "2.03"
type input "0.43"
click at [777, 726] on div at bounding box center [804, 724] width 245 height 9
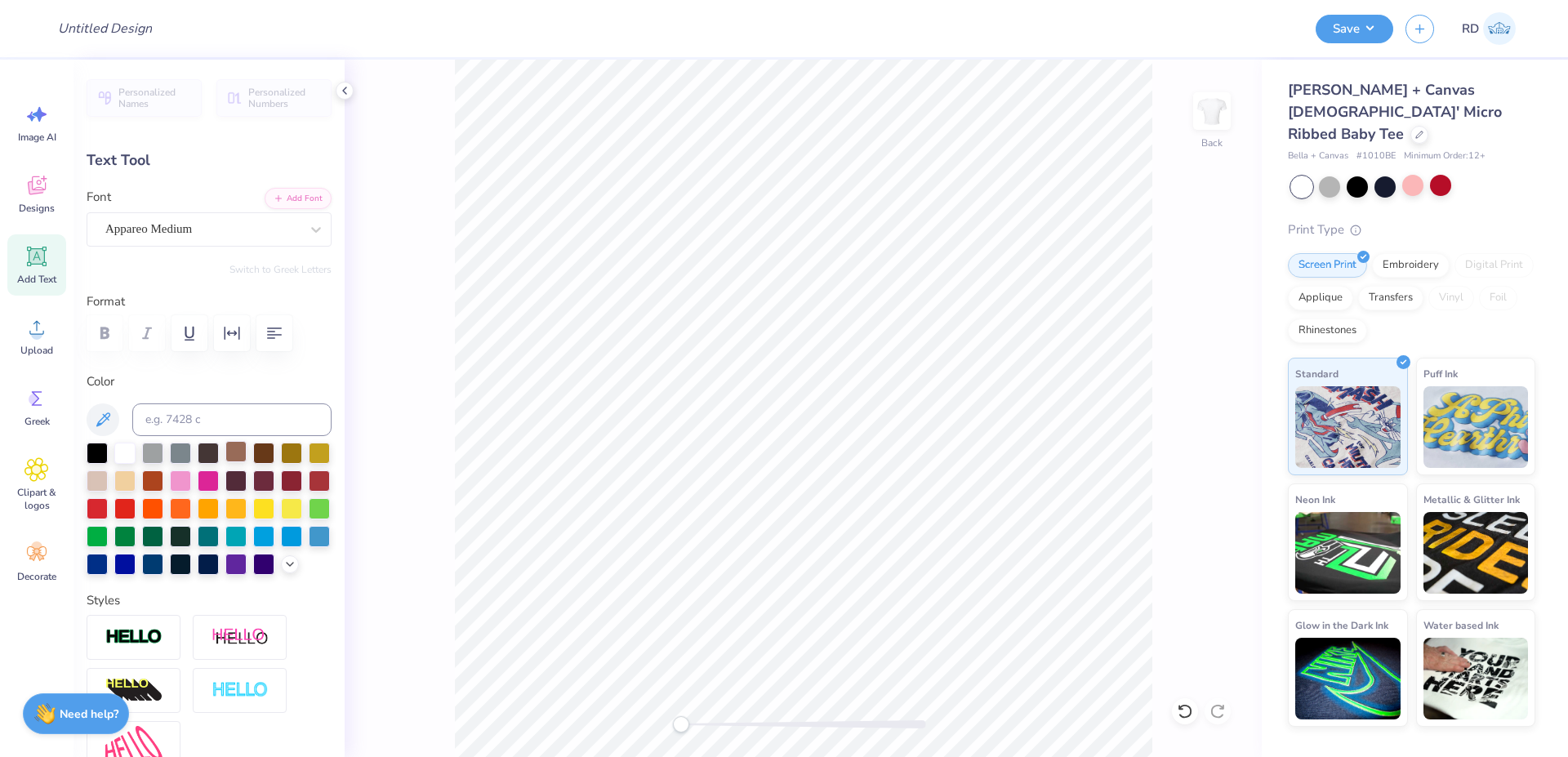
click at [230, 452] on div at bounding box center [236, 451] width 21 height 21
click at [766, 724] on div at bounding box center [804, 724] width 245 height 9
drag, startPoint x: 766, startPoint y: 724, endPoint x: 818, endPoint y: 722, distance: 52.0
click at [818, 722] on div "Accessibility label" at bounding box center [818, 724] width 16 height 16
type input "7.70"
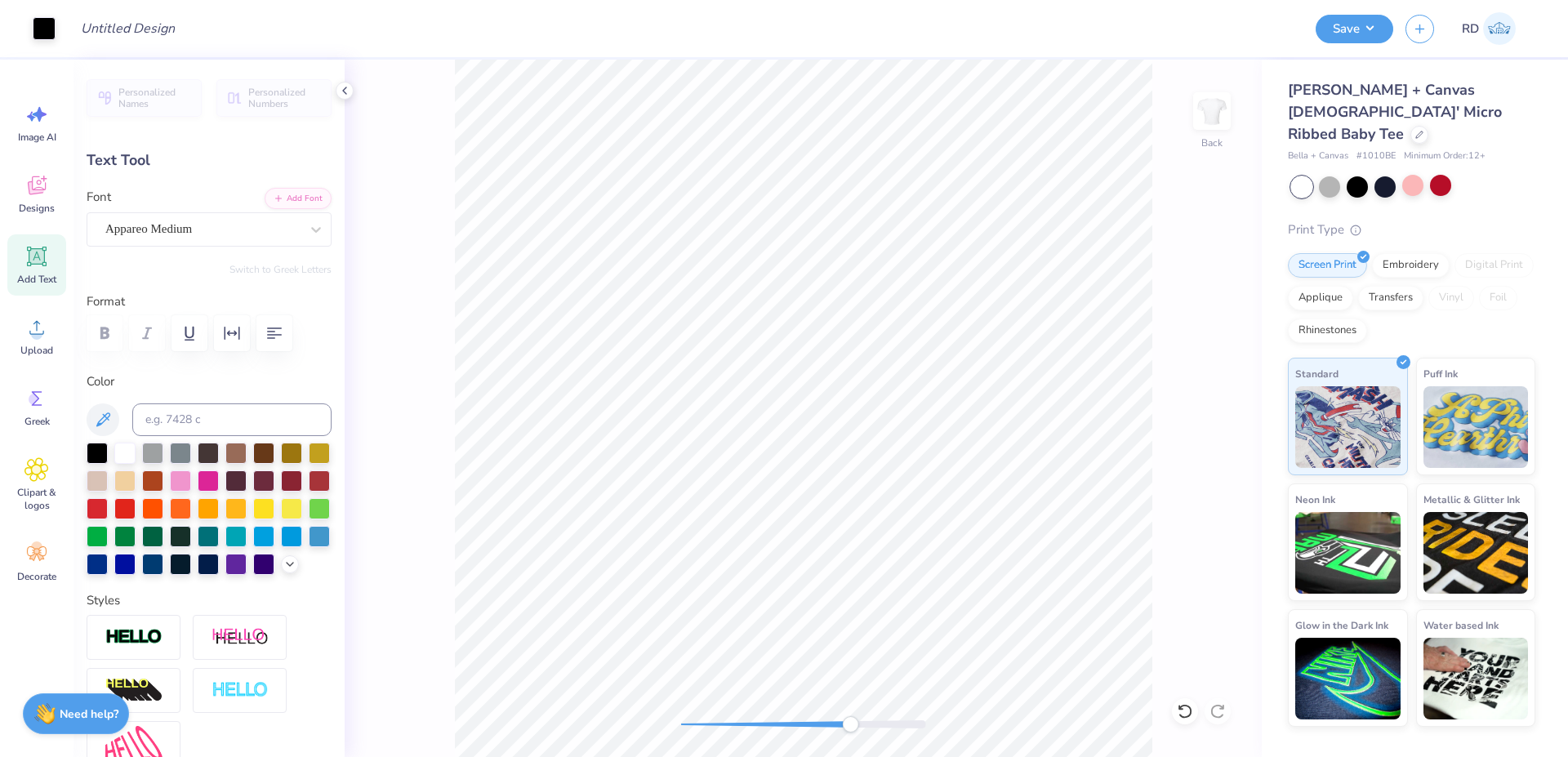
type input "5.89"
type input "1.39"
click at [757, 723] on div at bounding box center [804, 724] width 245 height 9
type input "8.29"
type input "2.69"
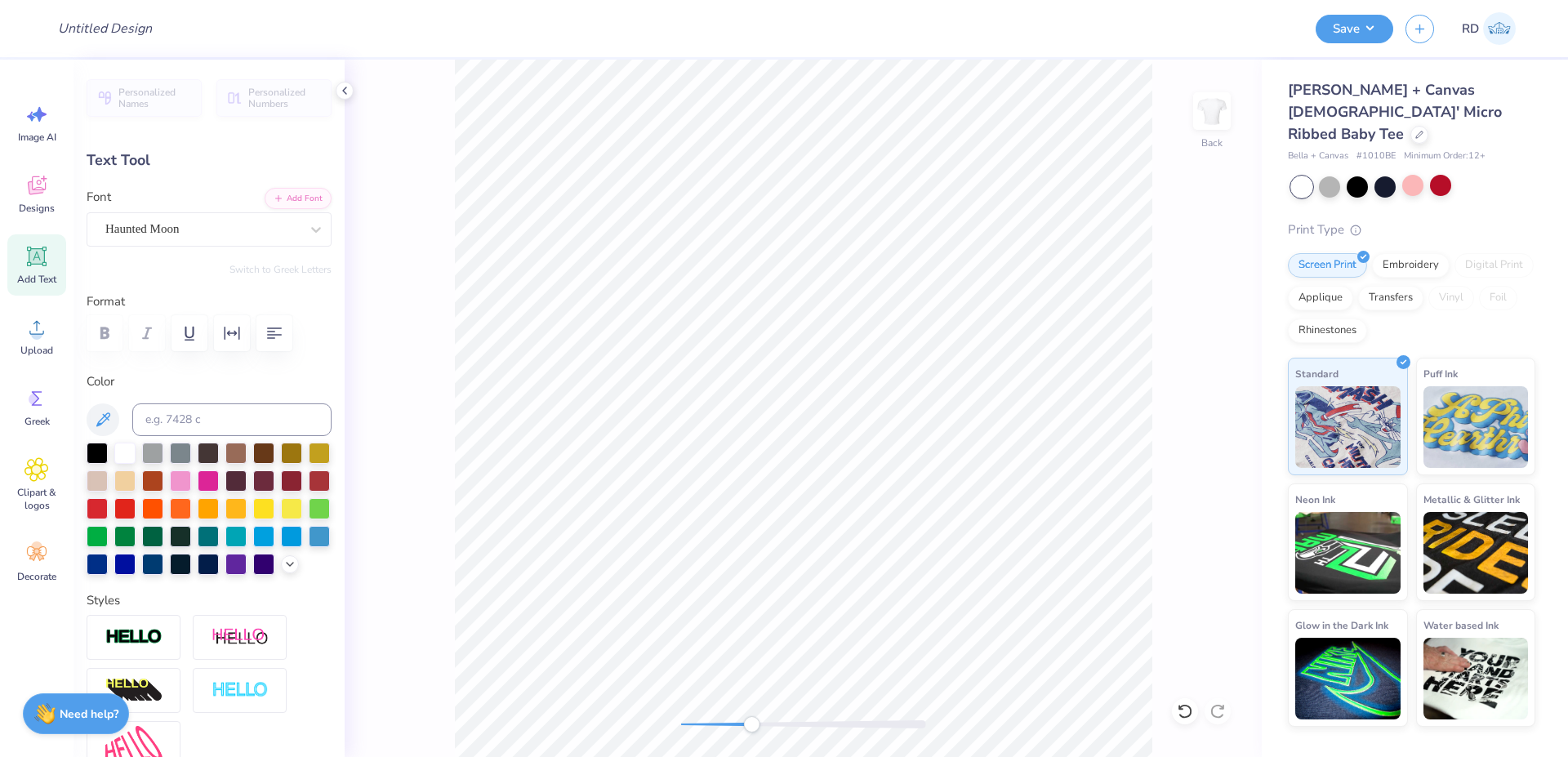
type input "0.63"
click at [234, 461] on div at bounding box center [236, 451] width 21 height 21
click at [798, 722] on div at bounding box center [804, 724] width 245 height 9
type input "7.40"
type input "3.01"
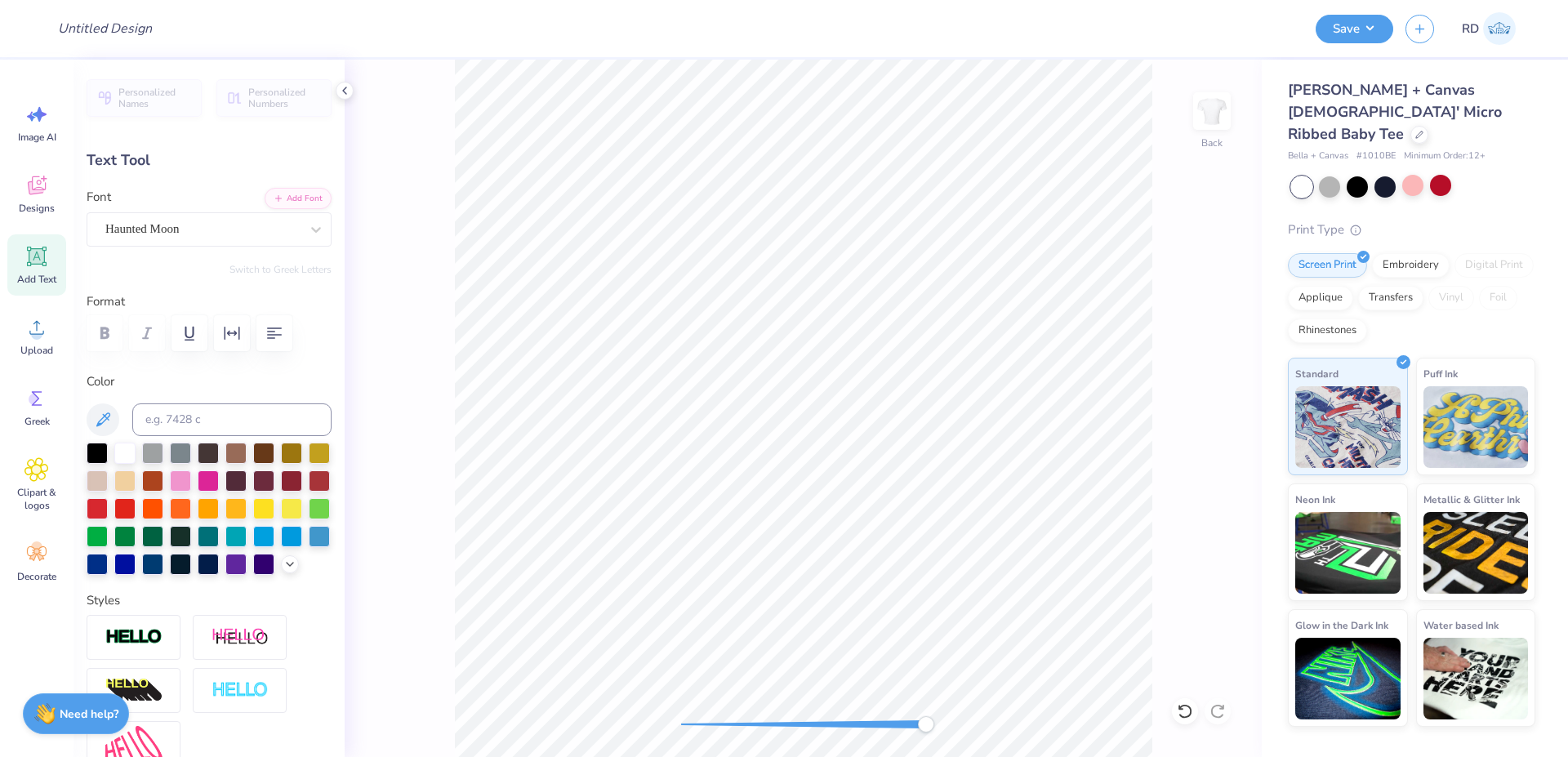
type input "0.71"
type input "7.32"
click at [775, 724] on div at bounding box center [804, 724] width 245 height 9
click at [763, 724] on div at bounding box center [804, 724] width 245 height 9
click at [50, 255] on div "Add Text" at bounding box center [37, 265] width 59 height 61
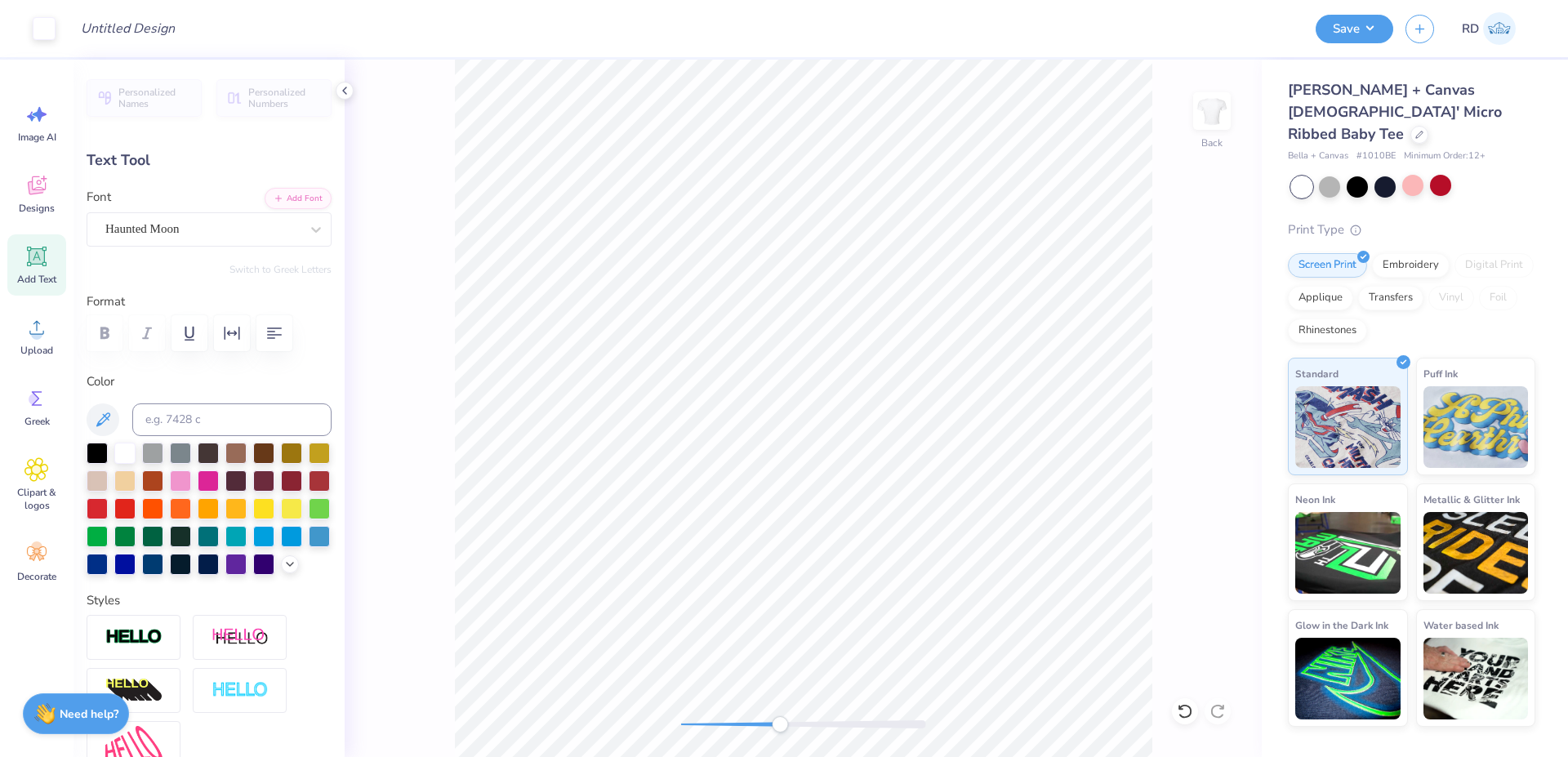
type input "4.77"
type input "1.38"
type input "7.81"
type textarea "K"
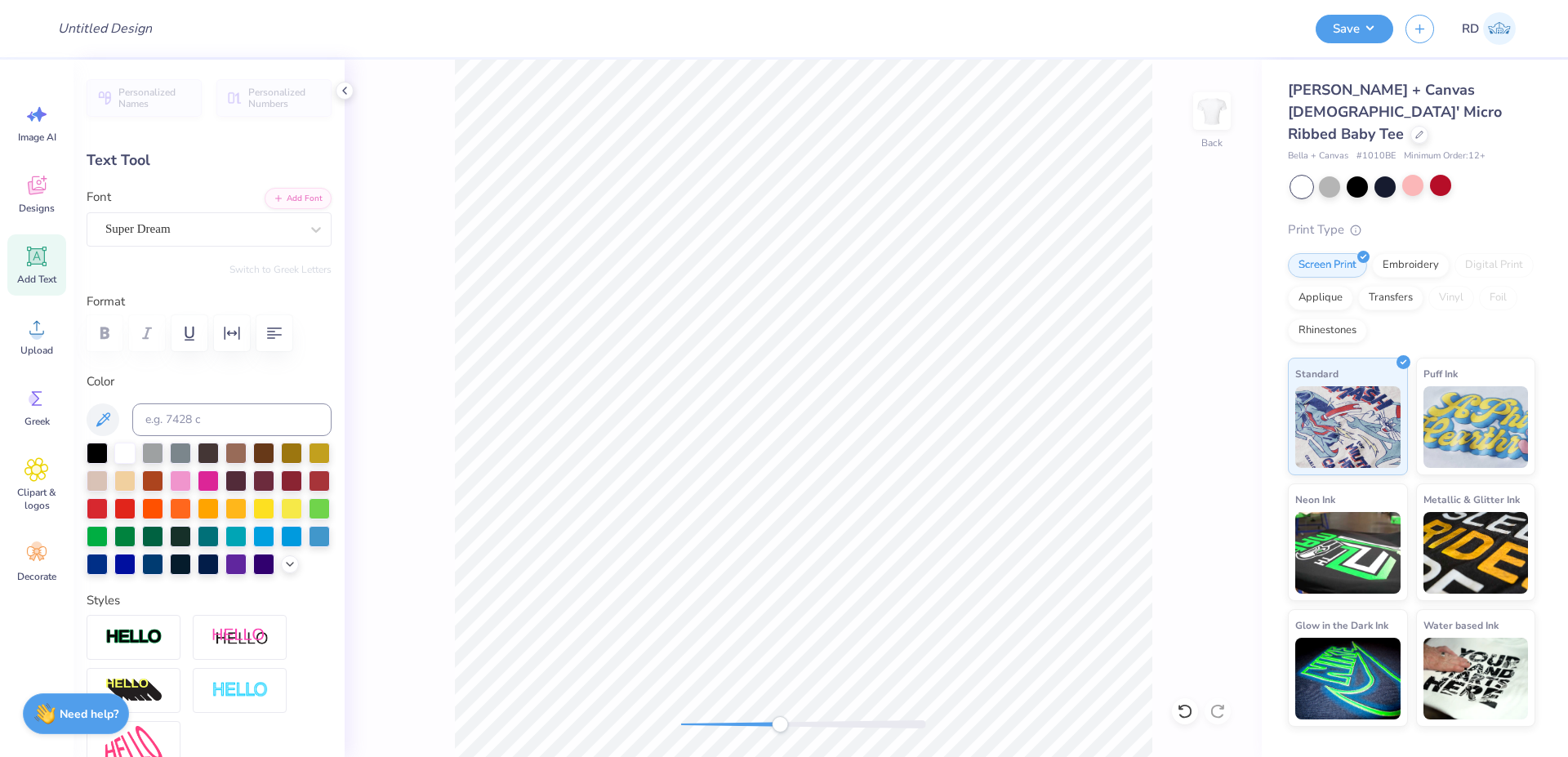
click at [218, 476] on div at bounding box center [208, 480] width 21 height 21
click at [291, 198] on button "Add Font" at bounding box center [298, 196] width 67 height 21
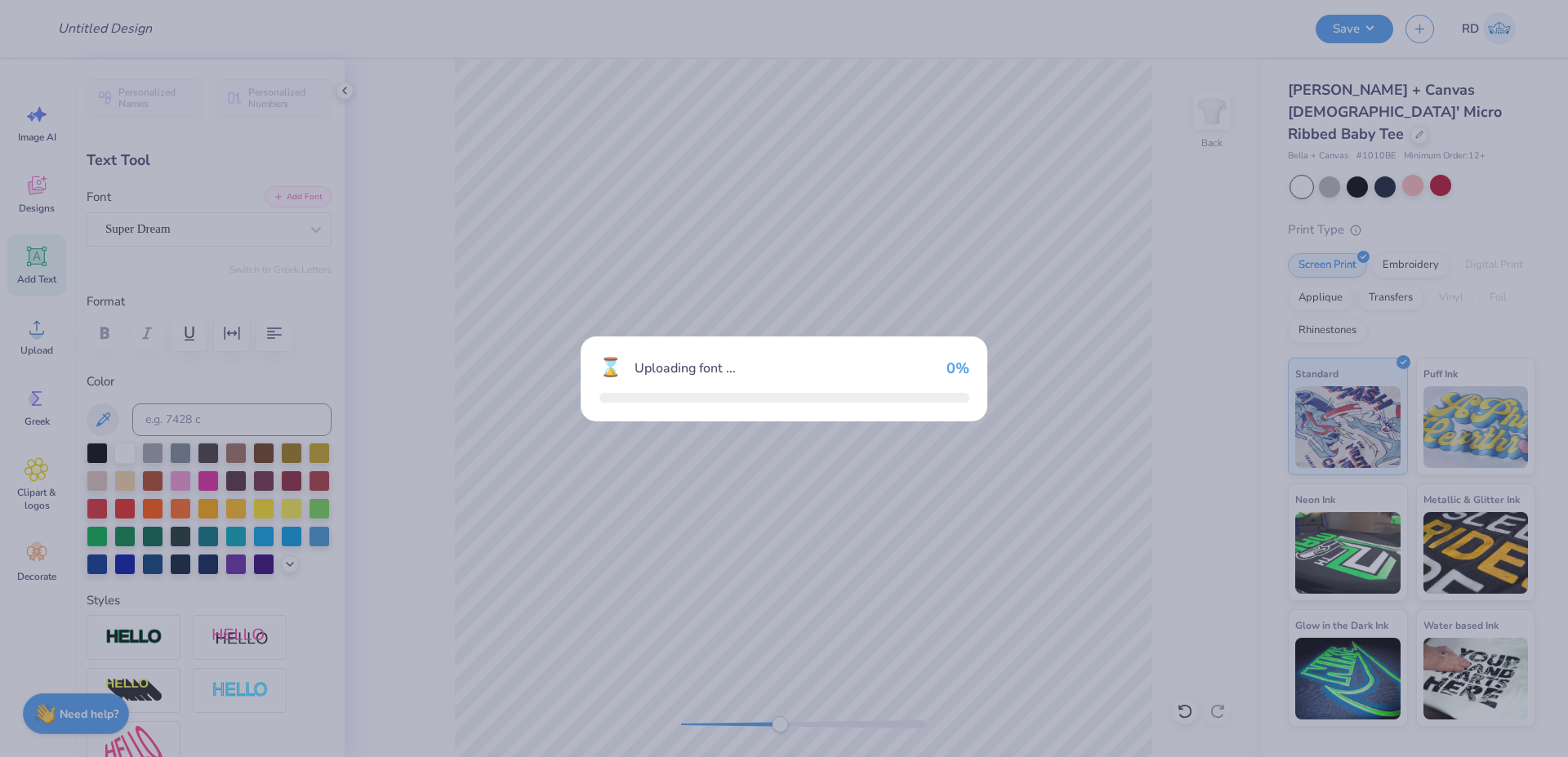
click at [1014, 603] on div "⌛ Uploading font ... 0 %" at bounding box center [784, 378] width 1568 height 757
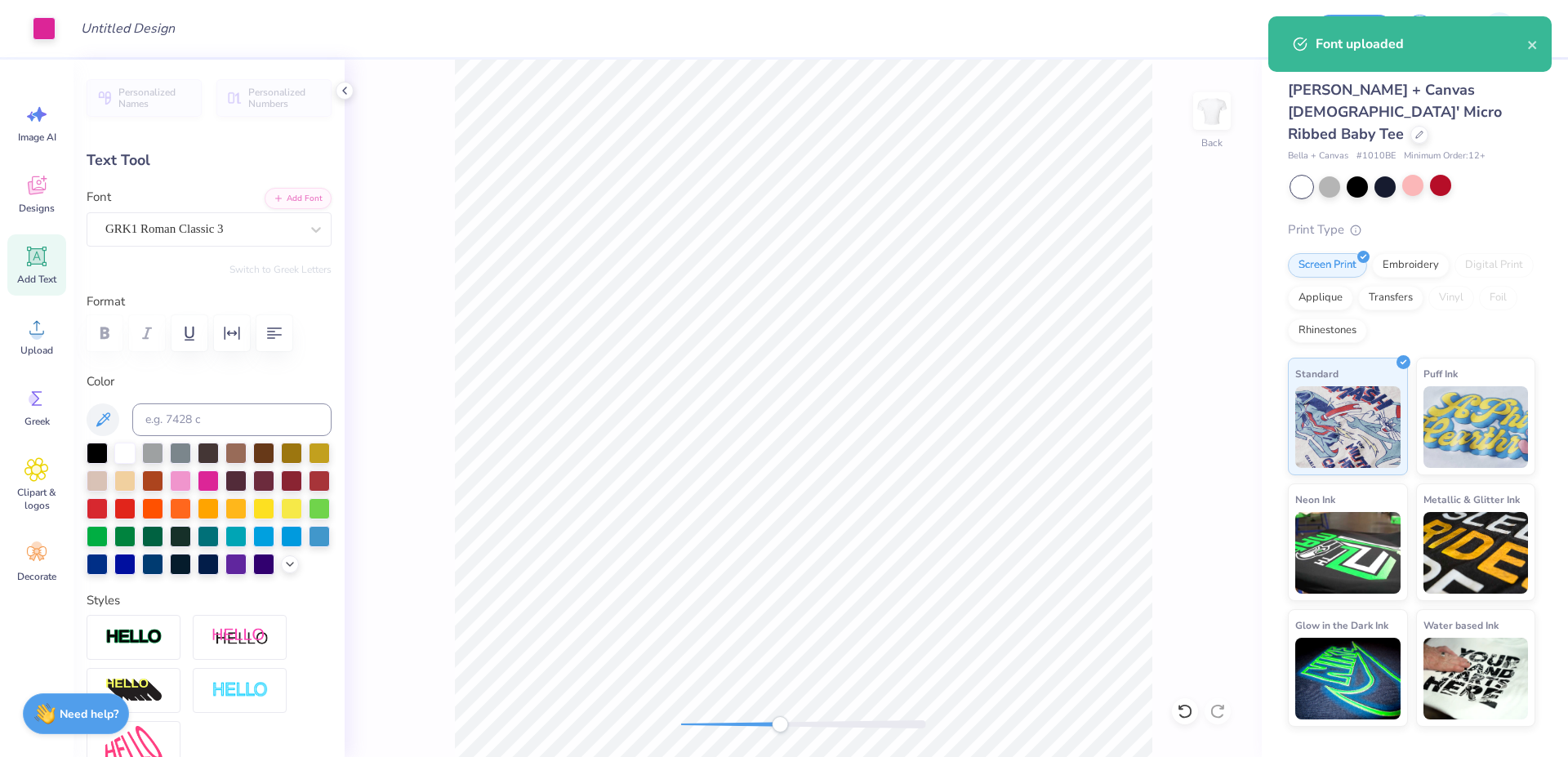
scroll to position [622, 0]
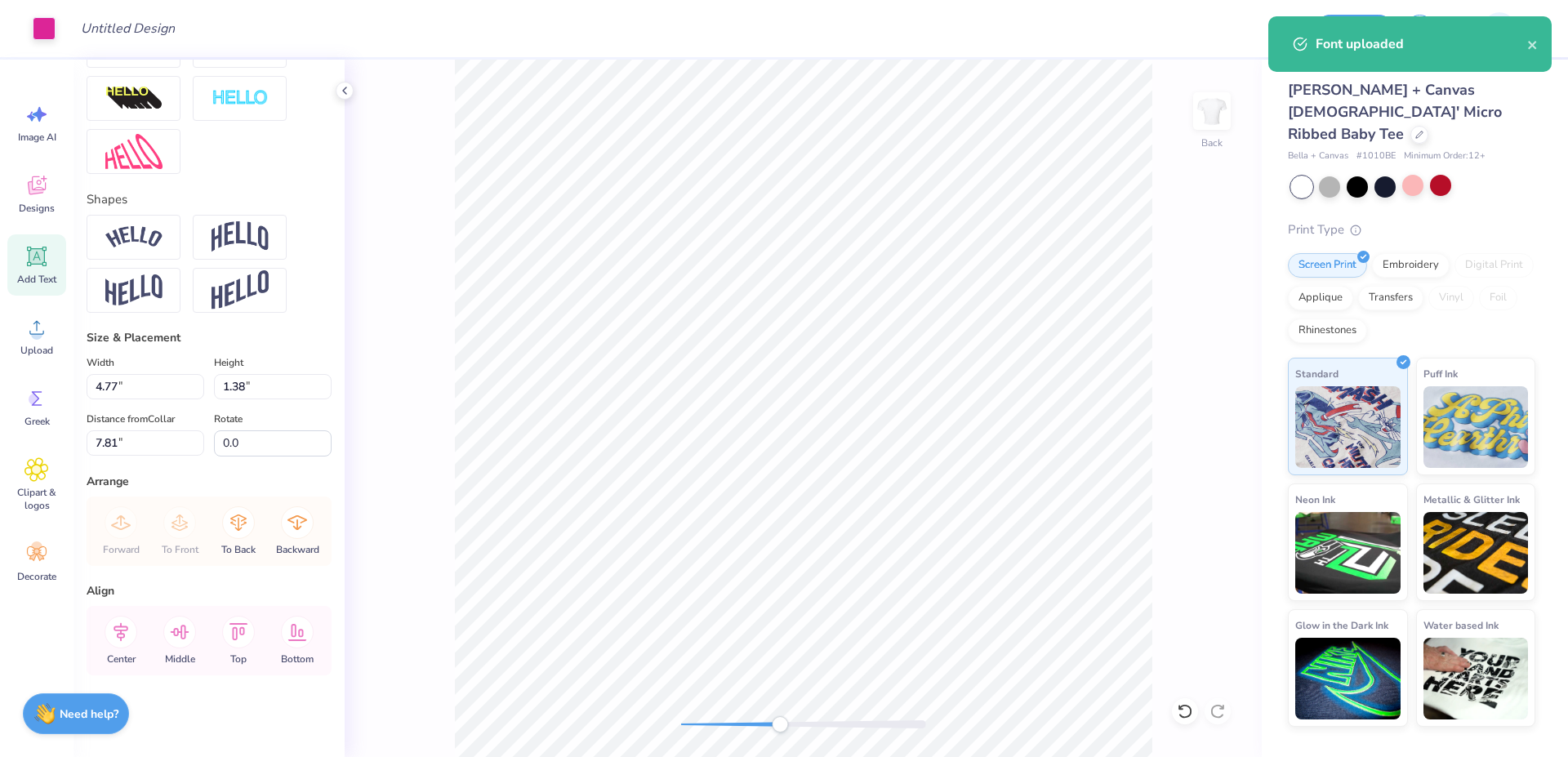
type input "1.46"
type input "1.43"
type input "7.78"
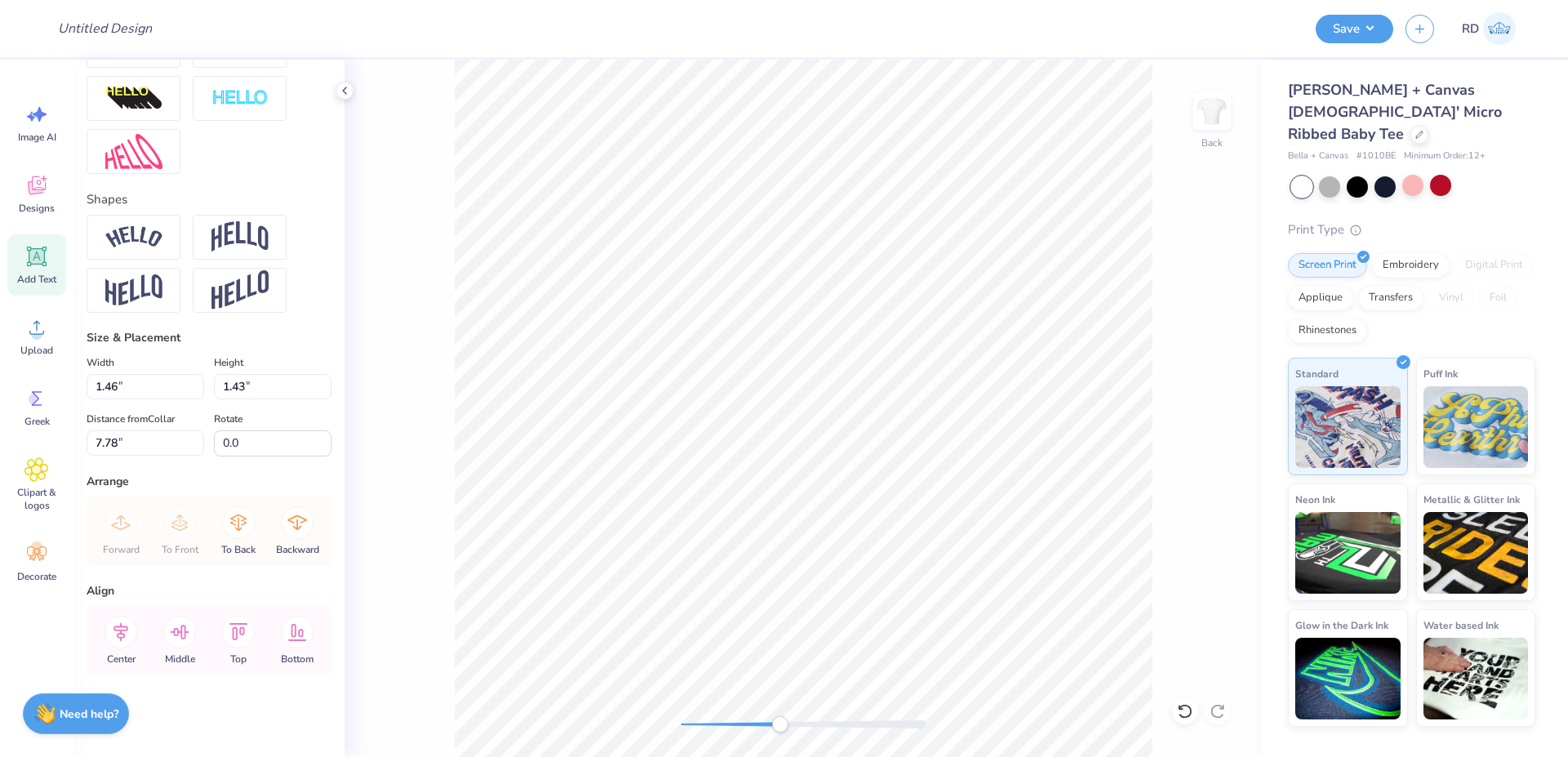
click at [817, 725] on div at bounding box center [804, 724] width 245 height 9
type input "0.35"
type input "0.34"
type input "4.11"
click at [866, 722] on div at bounding box center [804, 724] width 245 height 9
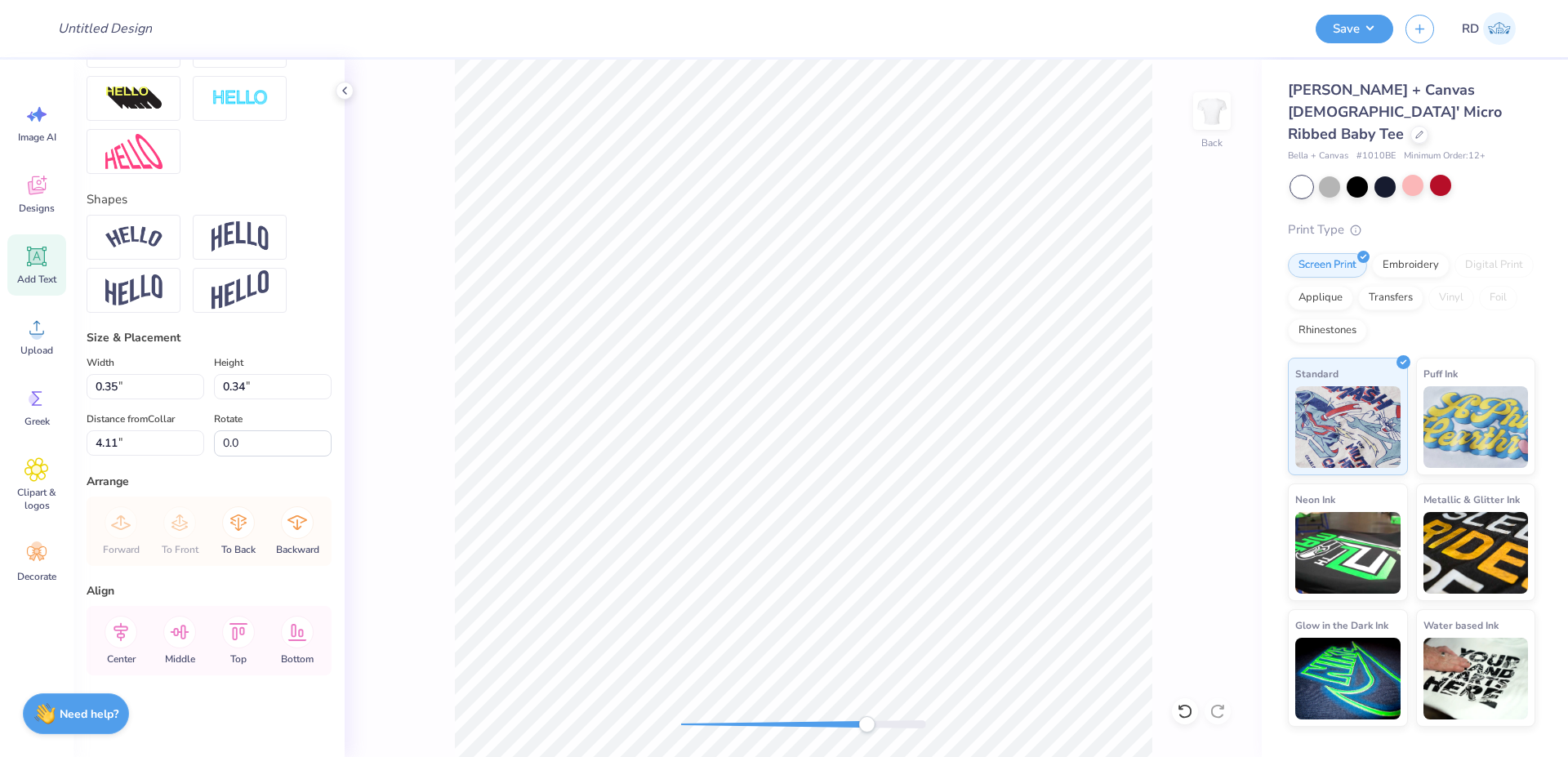
type input "0.32"
type input "0.31"
click at [936, 724] on div "Back" at bounding box center [803, 408] width 917 height 697
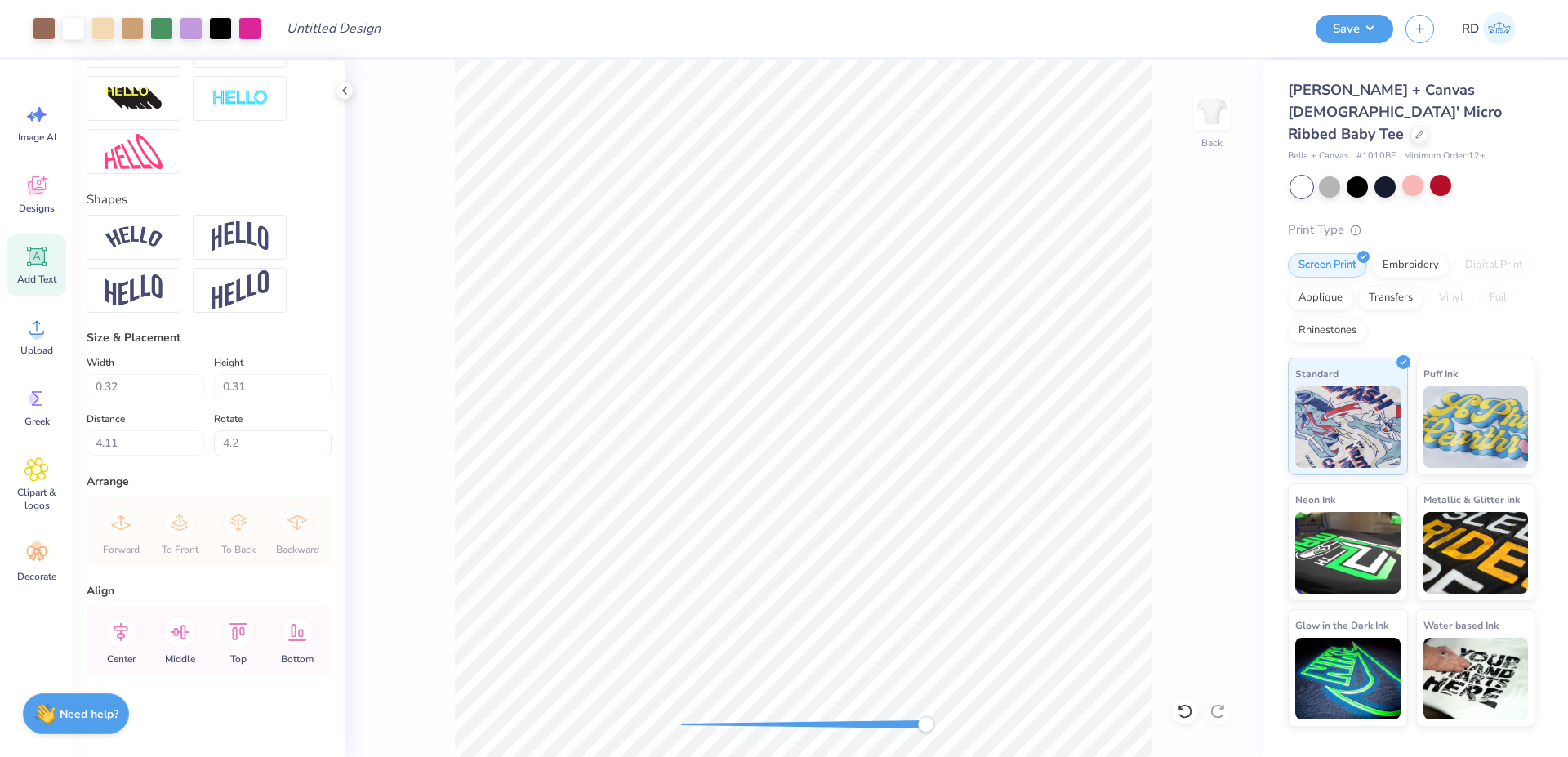
type input "0.0"
type input "0.33"
type input "4.10"
type input "5.4"
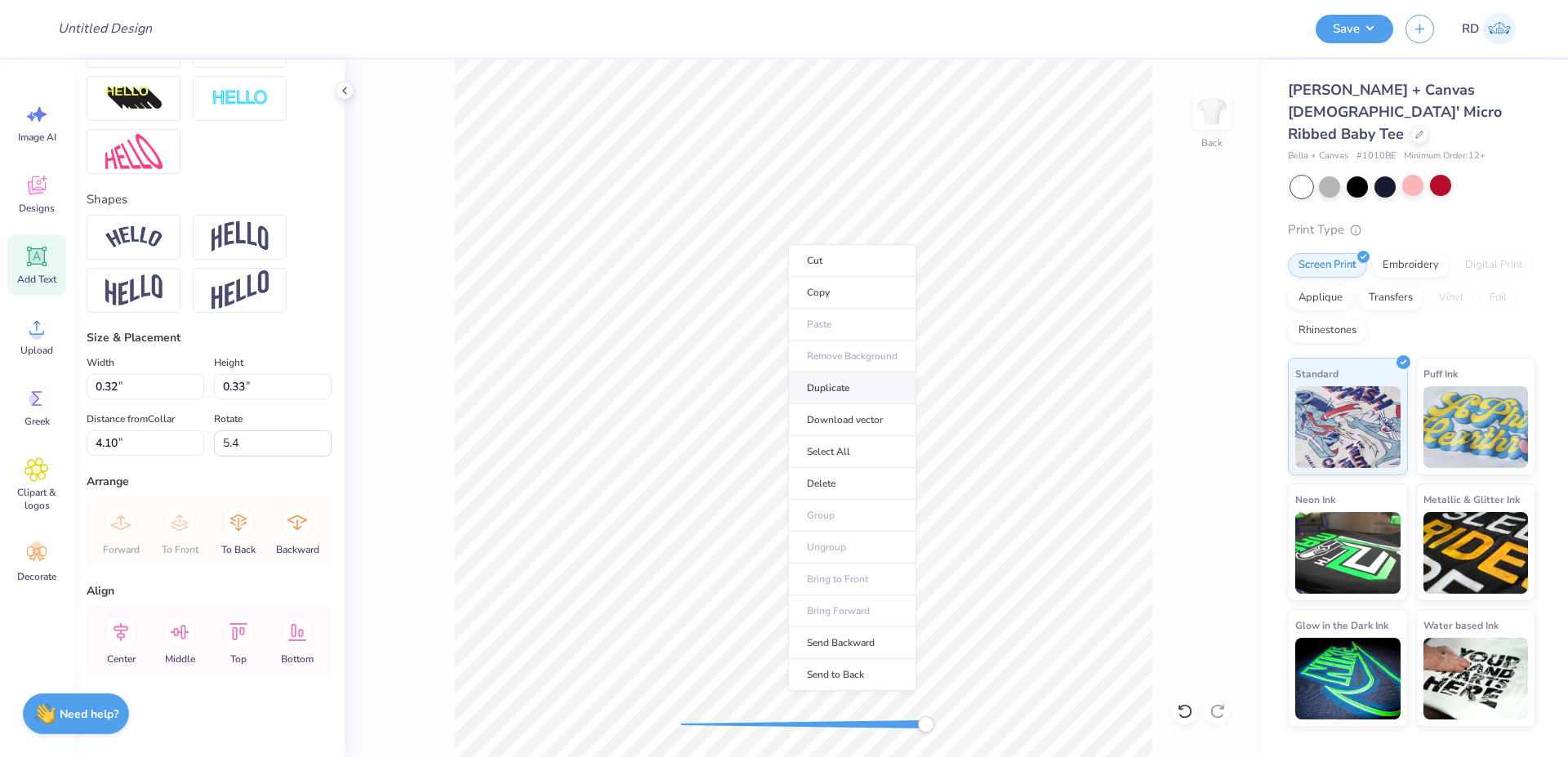
click at [847, 384] on li "Duplicate" at bounding box center [853, 388] width 129 height 32
type input "0.33"
type input "0.34"
type input "5.10"
type input "5.4"
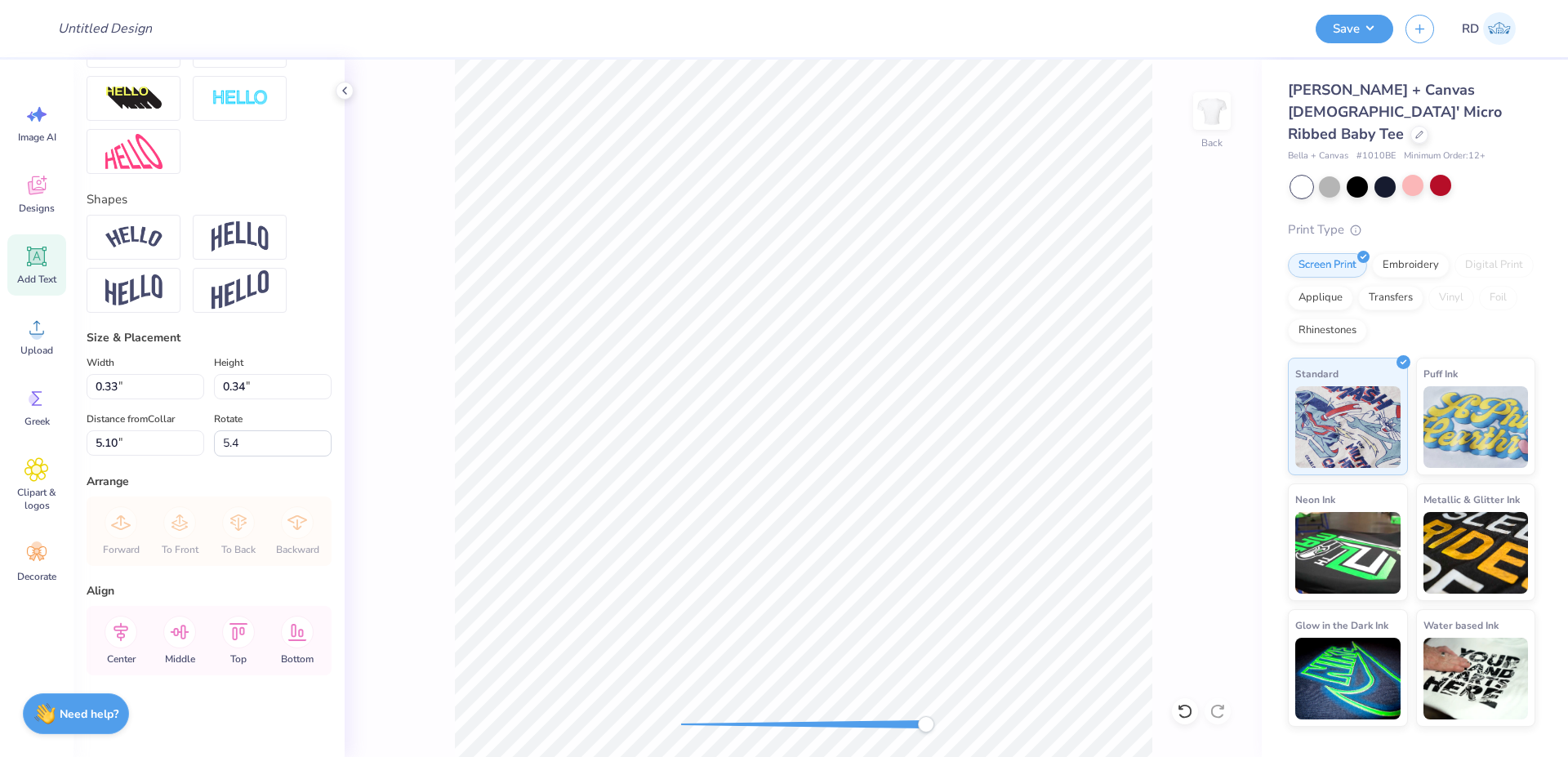
type textarea "A"
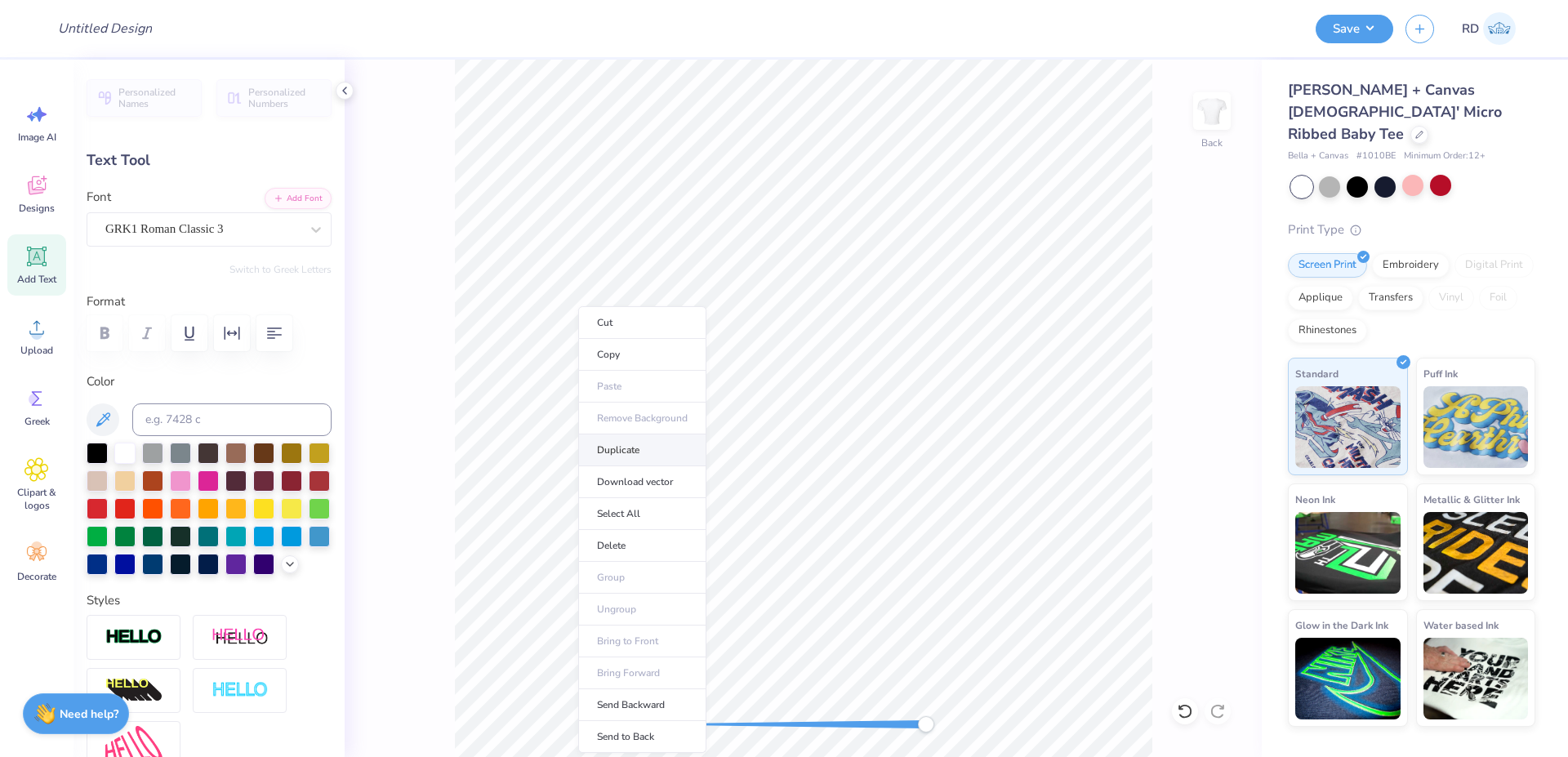
click at [644, 439] on li "Duplicate" at bounding box center [643, 450] width 129 height 32
type input "5.11"
type textarea "Q"
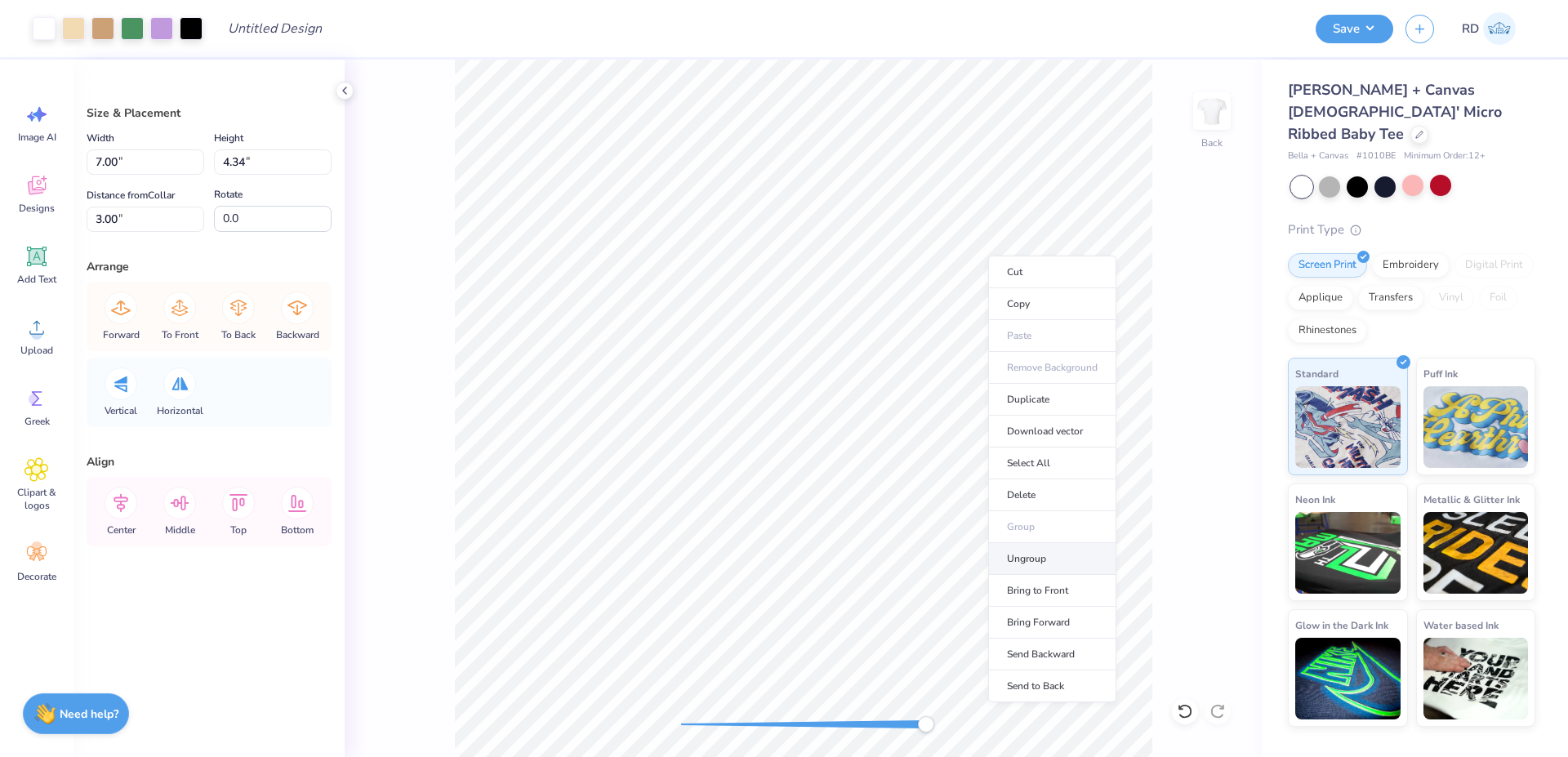
click at [1044, 554] on li "Ungroup" at bounding box center [1052, 558] width 129 height 32
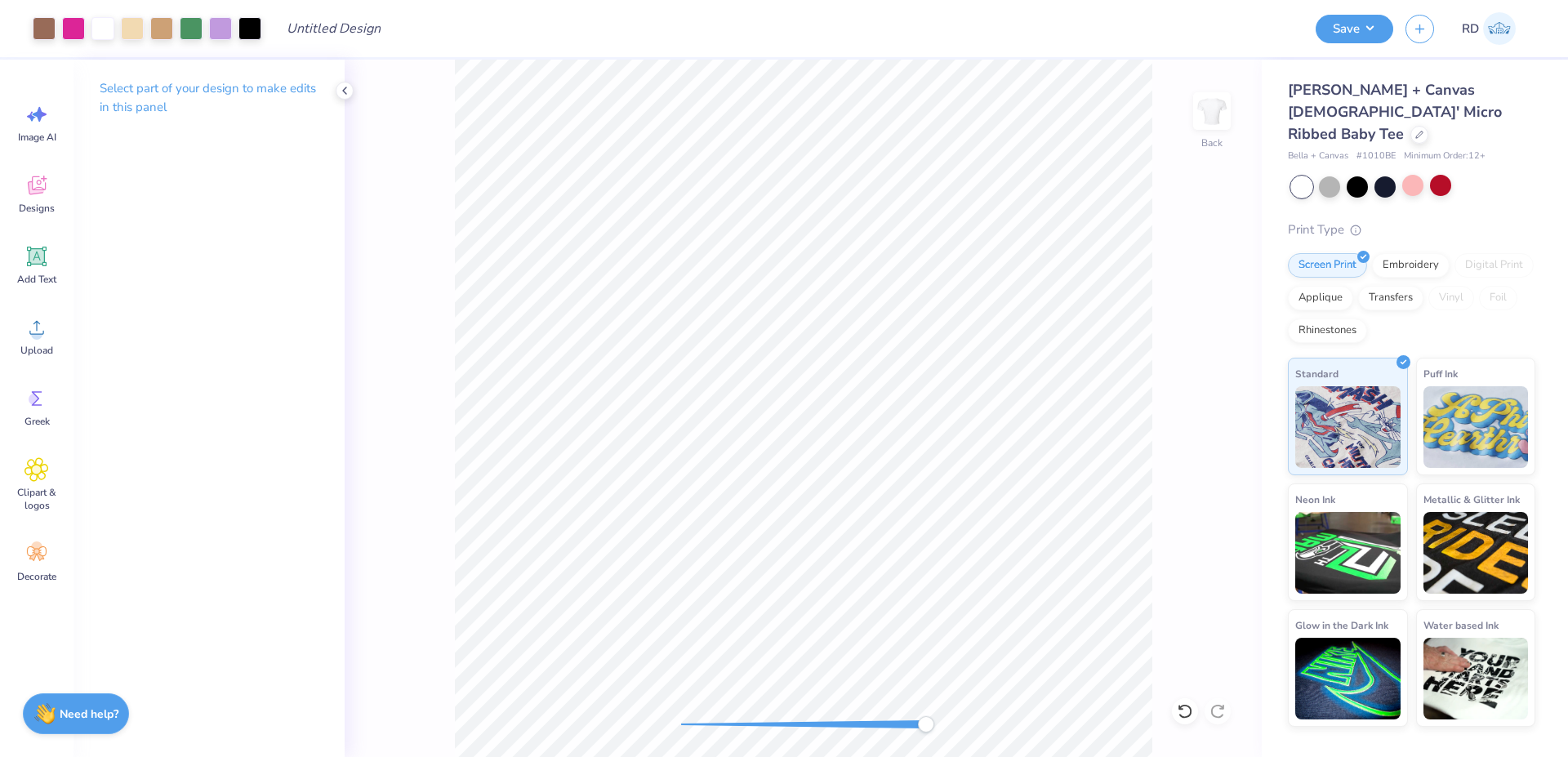
click at [775, 724] on div at bounding box center [804, 724] width 245 height 9
click at [769, 725] on div at bounding box center [804, 724] width 245 height 9
click at [709, 720] on div at bounding box center [804, 724] width 245 height 9
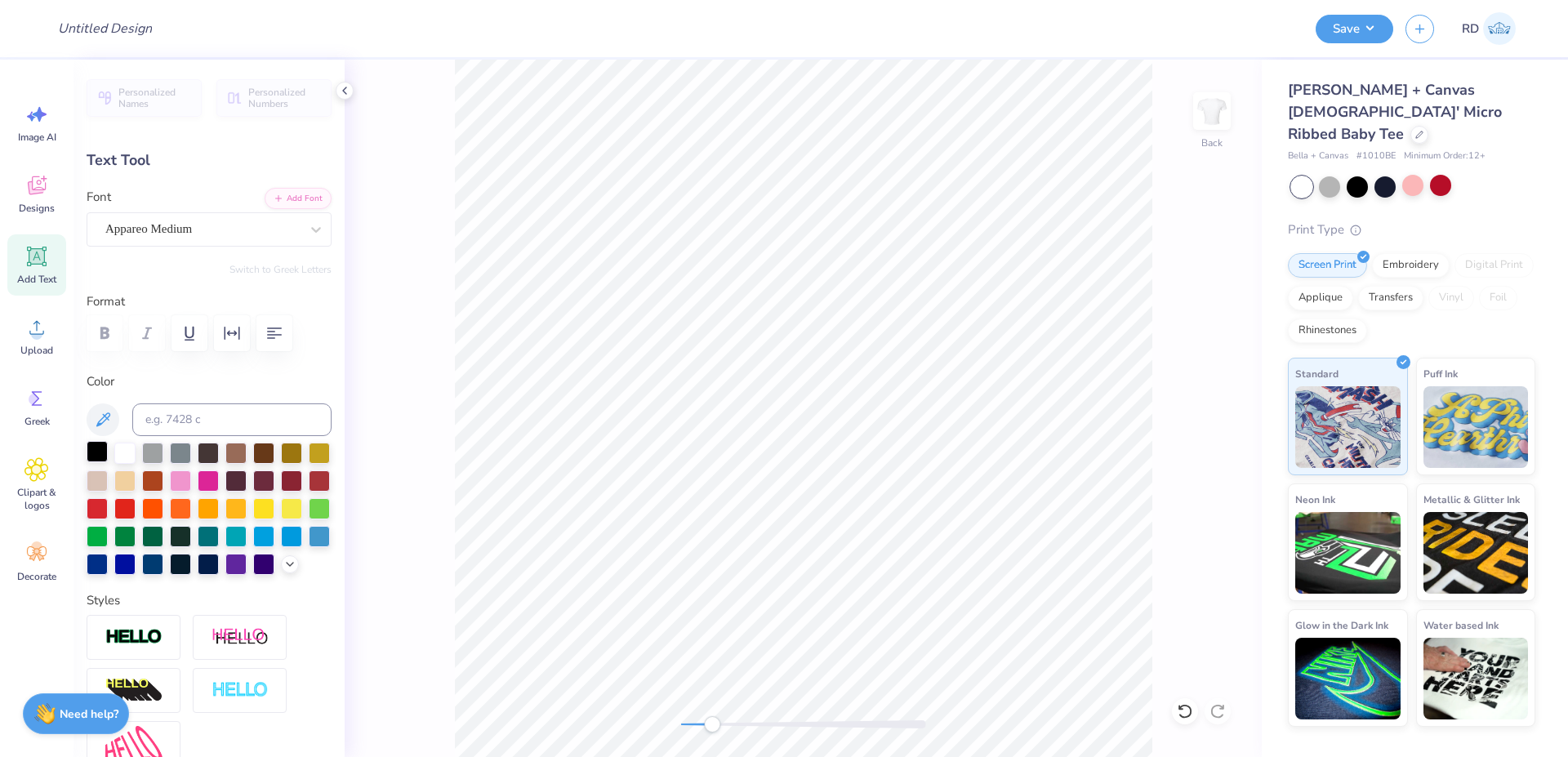
click at [103, 458] on div at bounding box center [97, 451] width 21 height 21
type input "3.01"
type input "0.71"
type input "6.63"
click at [97, 453] on div at bounding box center [97, 451] width 21 height 21
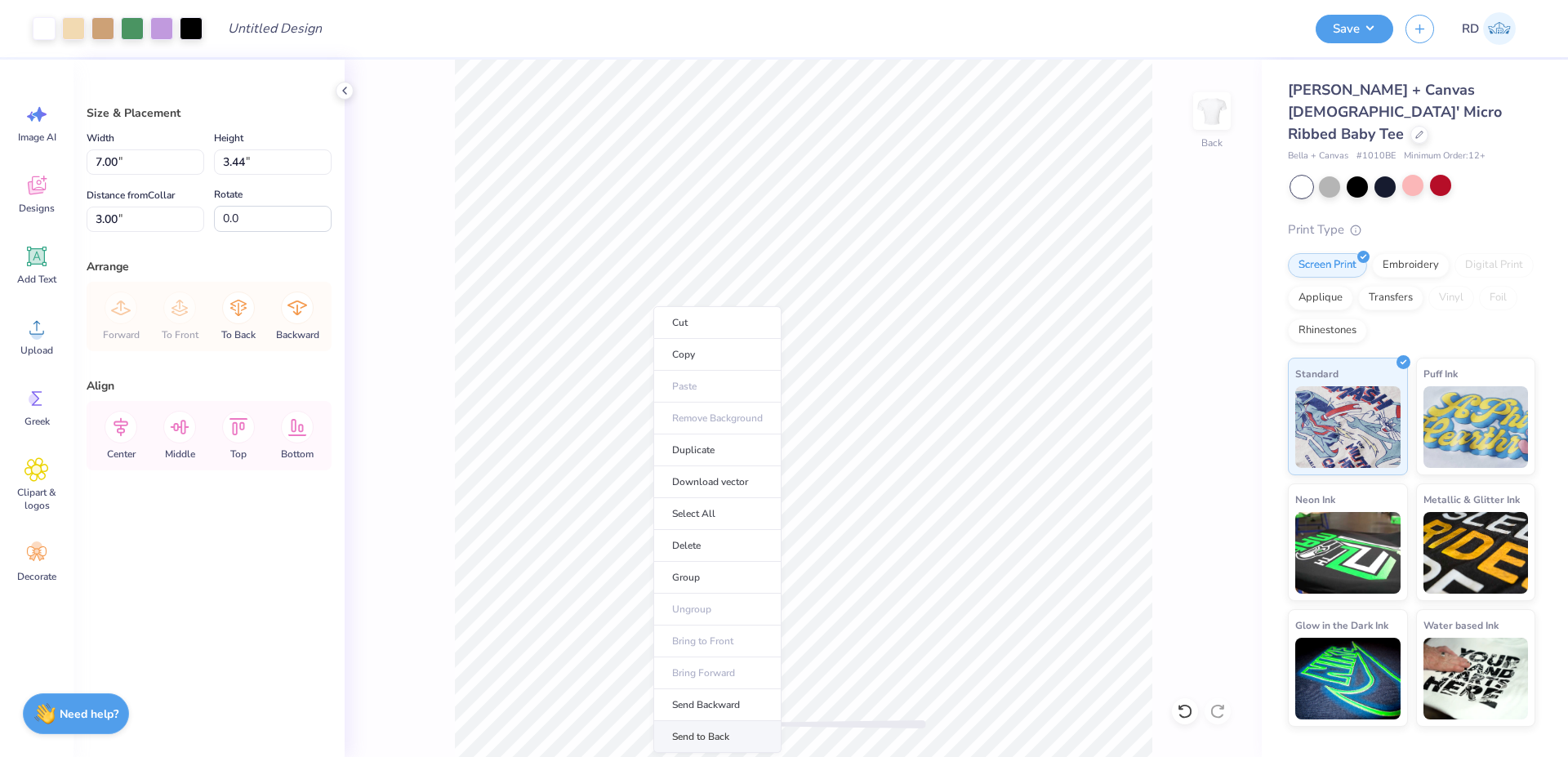
click at [736, 740] on li "Send to Back" at bounding box center [718, 736] width 129 height 32
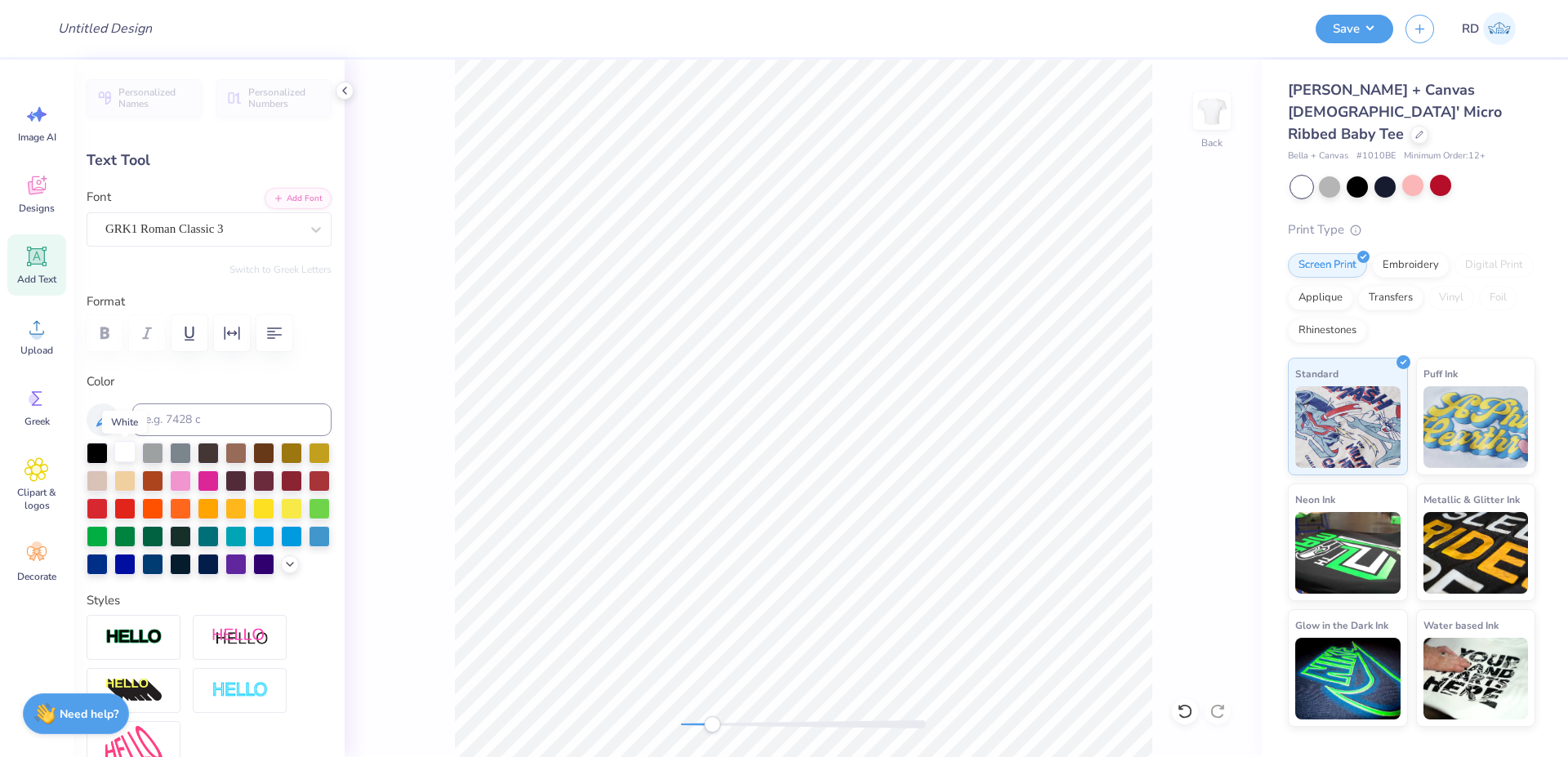
click at [125, 446] on div at bounding box center [124, 451] width 21 height 21
type input "0.31"
type input "0.33"
click at [118, 452] on div at bounding box center [124, 451] width 21 height 21
type input "4.10"
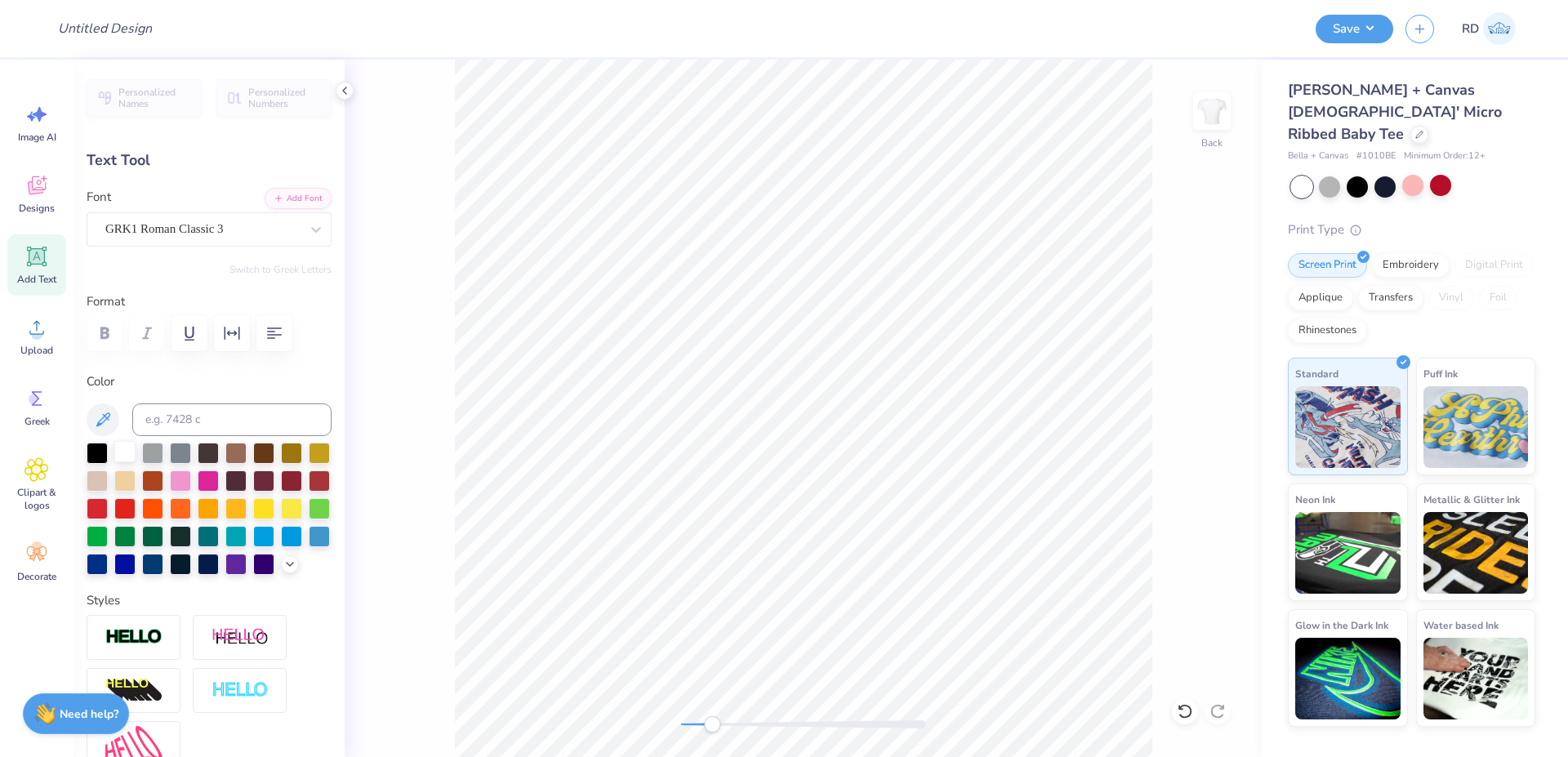
click at [125, 452] on div at bounding box center [124, 451] width 21 height 21
click at [671, 720] on div "Back" at bounding box center [803, 408] width 917 height 697
type input "0.0"
click at [703, 722] on div at bounding box center [804, 724] width 245 height 9
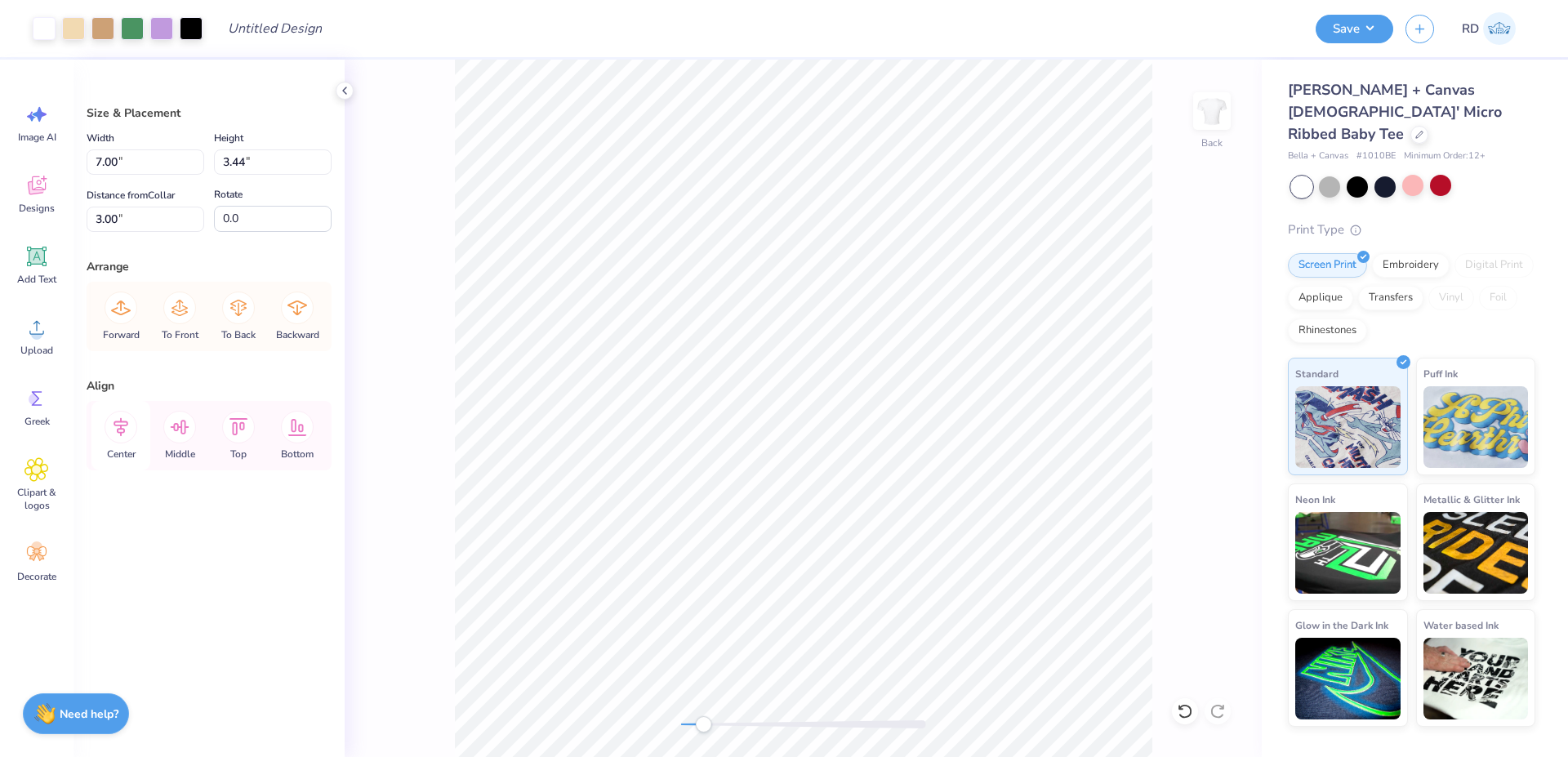
click at [123, 429] on icon at bounding box center [120, 427] width 15 height 19
click at [119, 438] on icon at bounding box center [121, 426] width 33 height 33
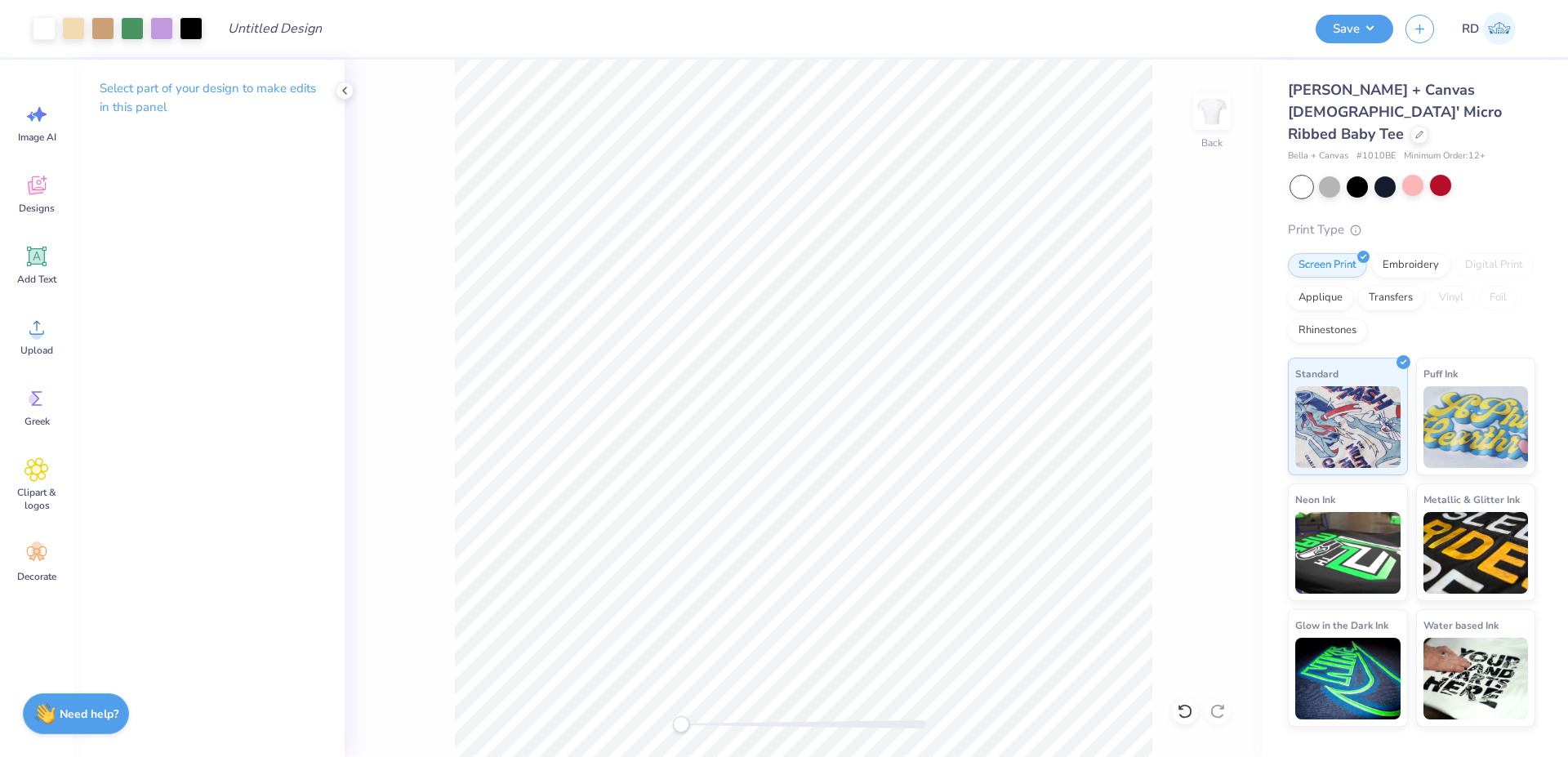
click at [658, 727] on div "Back" at bounding box center [803, 408] width 917 height 697
click at [278, 16] on input "Design Title" at bounding box center [295, 28] width 160 height 33
paste input "FPS240629"
type input "FPS240629"
click at [1373, 37] on button "Save" at bounding box center [1355, 26] width 78 height 28
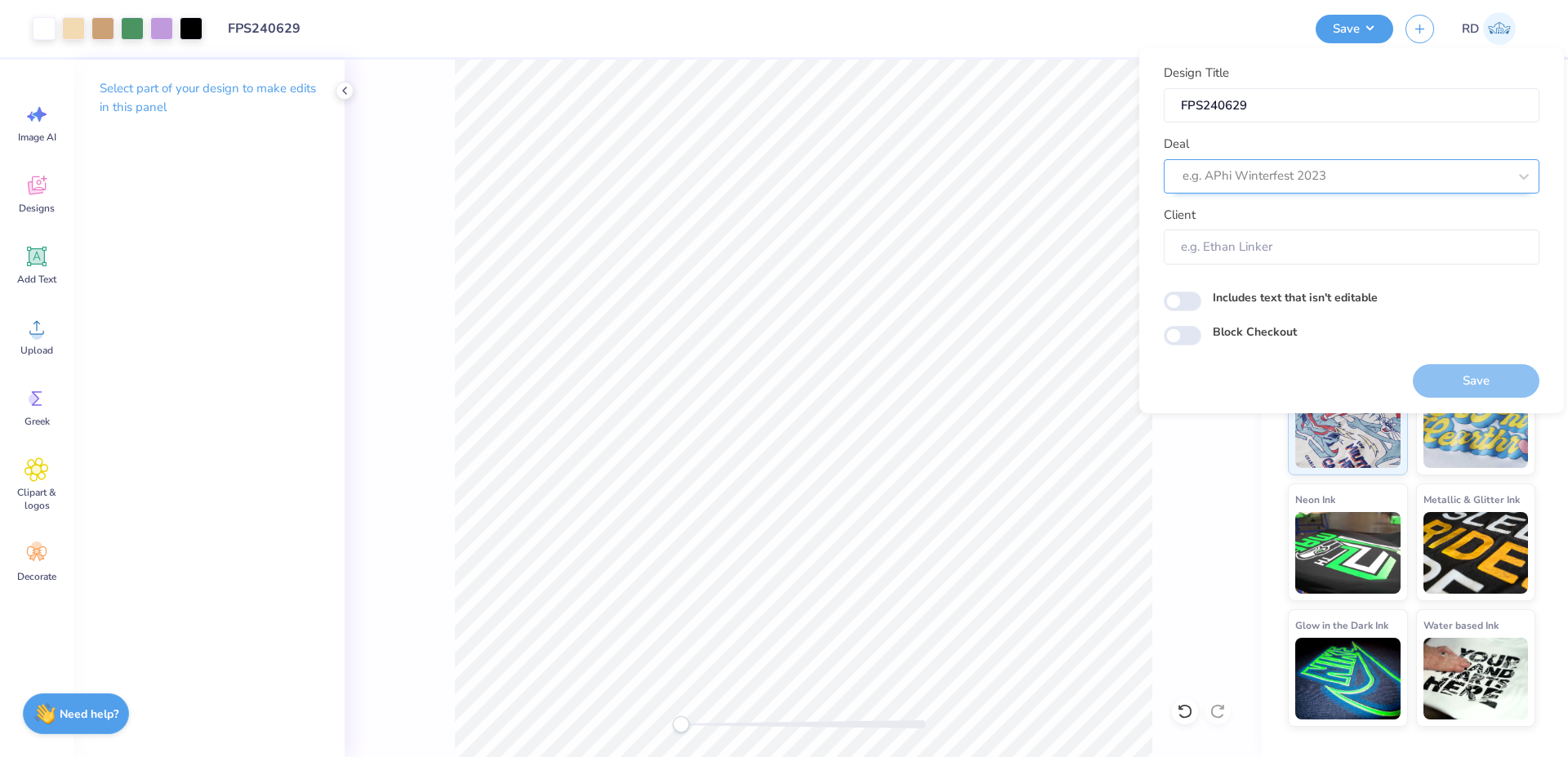
click at [1264, 175] on div at bounding box center [1344, 176] width 325 height 22
click at [1284, 214] on div "Design Tool Gallery" at bounding box center [1351, 219] width 362 height 27
type input "gallery"
type input "Design Tool Gallery User"
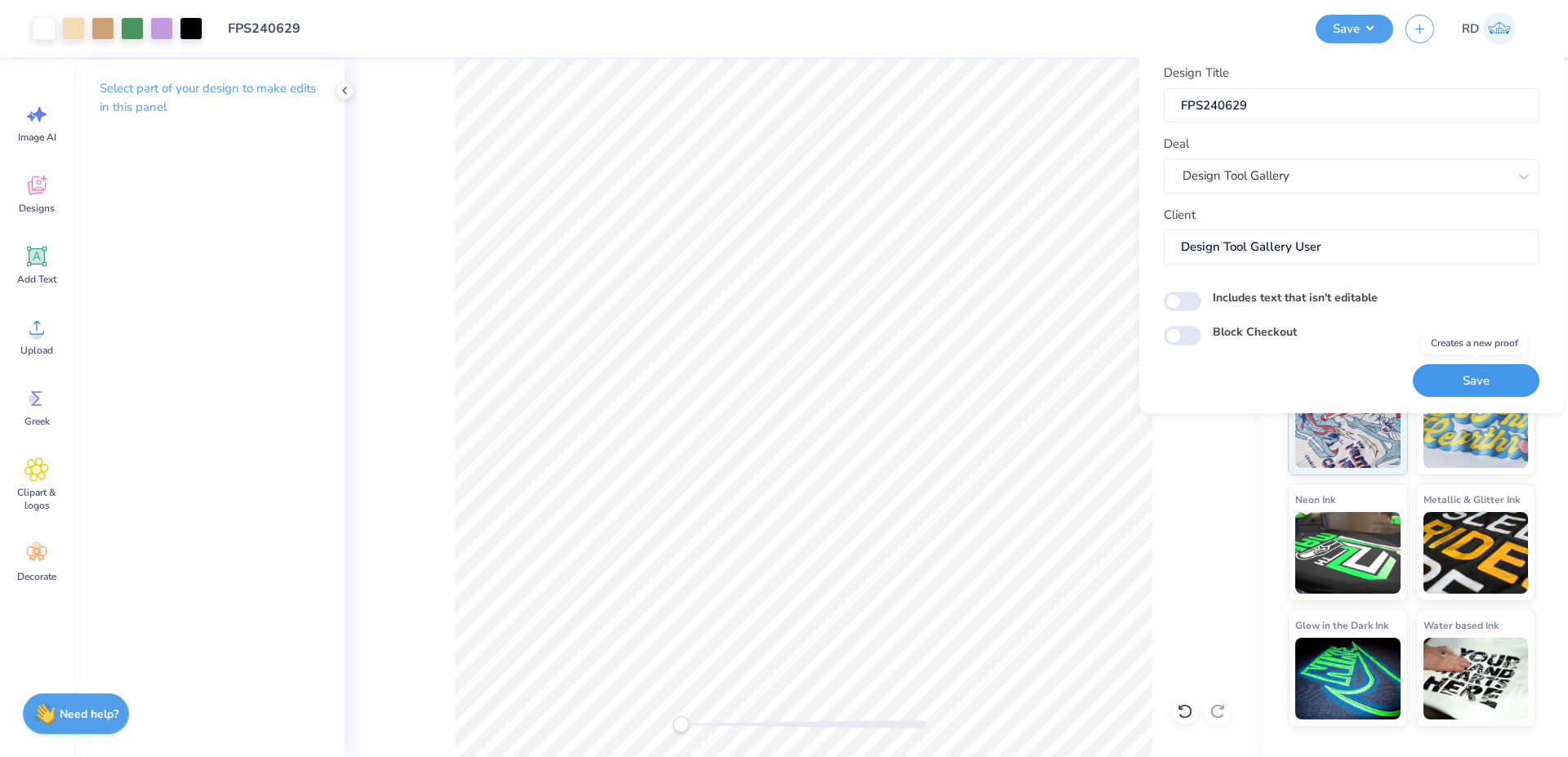
click at [1487, 378] on button "Save" at bounding box center [1476, 380] width 127 height 33
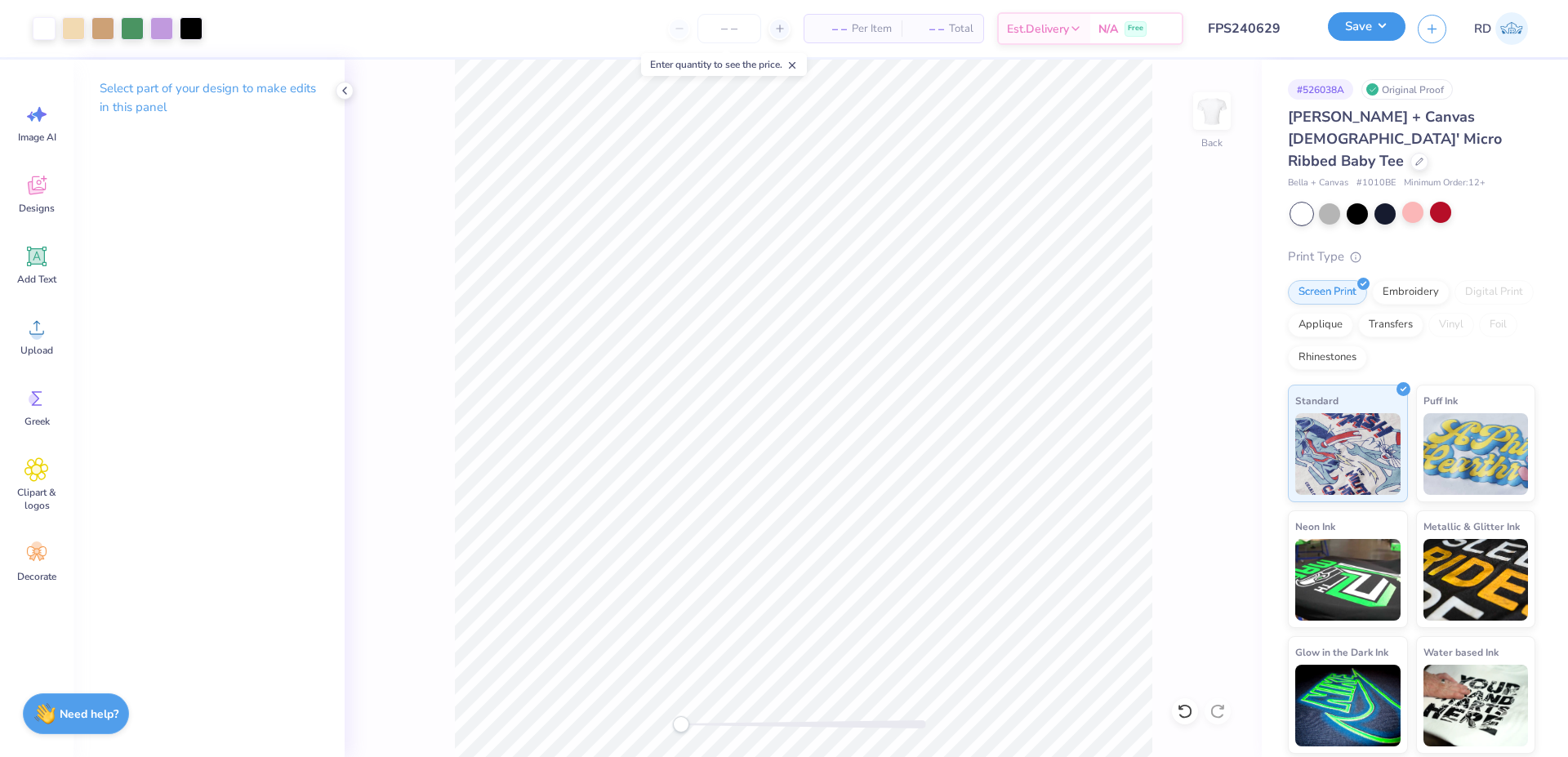
click at [1348, 24] on button "Save" at bounding box center [1367, 26] width 78 height 28
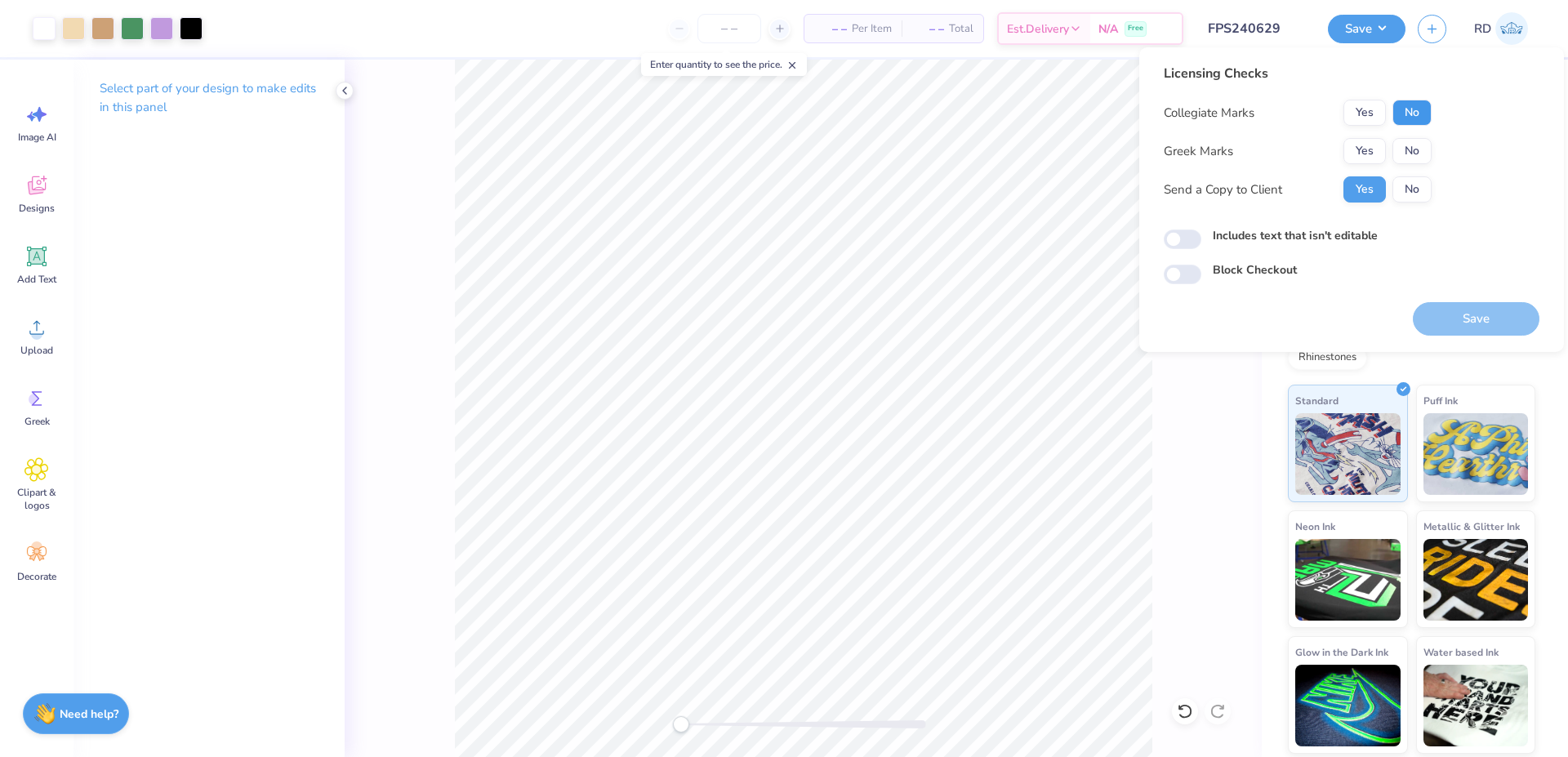
click at [1418, 121] on button "No" at bounding box center [1412, 112] width 39 height 27
click at [1357, 166] on div "Collegiate Marks Yes No Greek Marks Yes No Send a Copy to Client Yes No" at bounding box center [1297, 151] width 268 height 103
click at [1362, 147] on button "Yes" at bounding box center [1365, 151] width 43 height 27
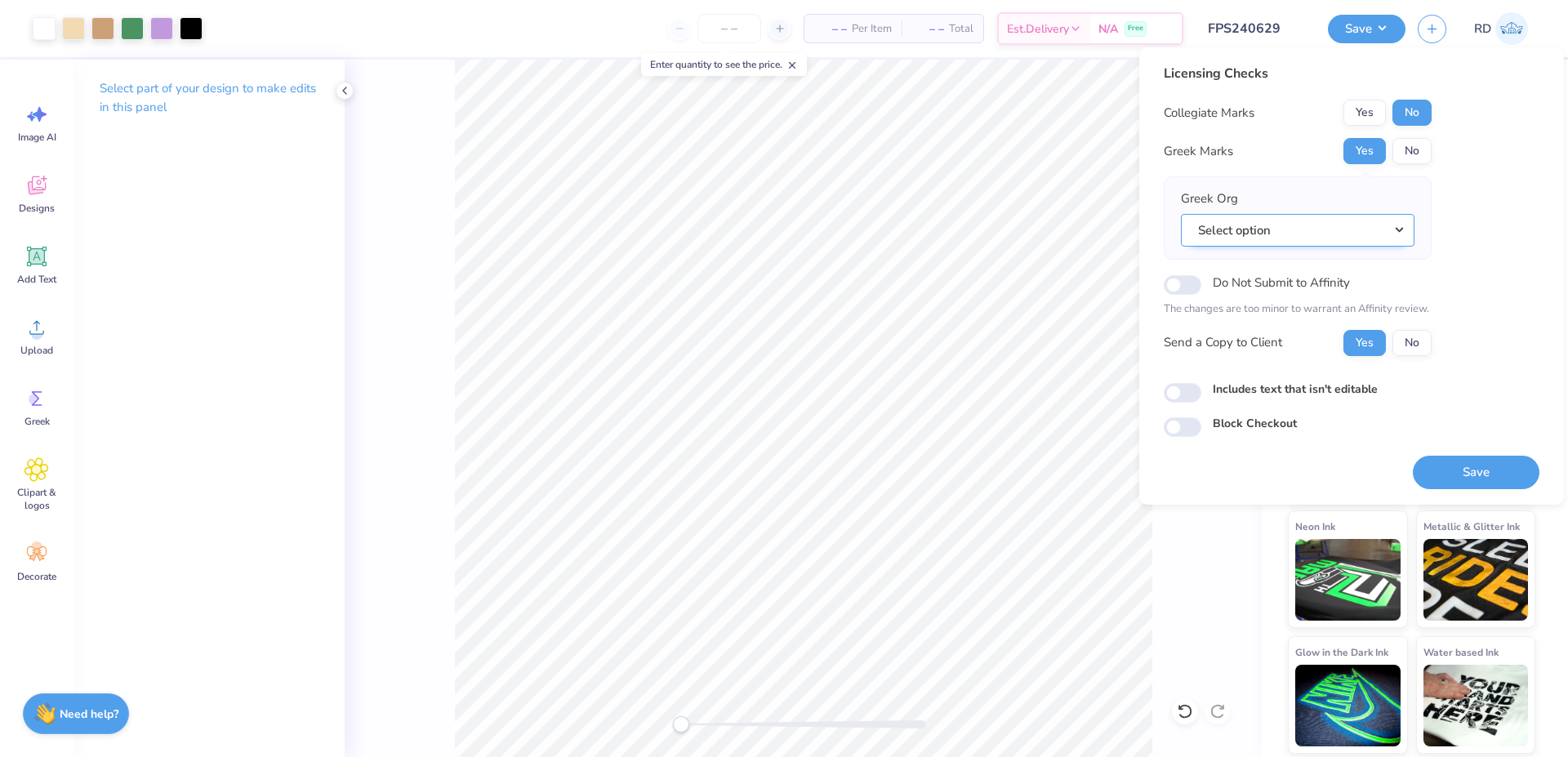
click at [1403, 224] on button "Select option" at bounding box center [1297, 230] width 234 height 33
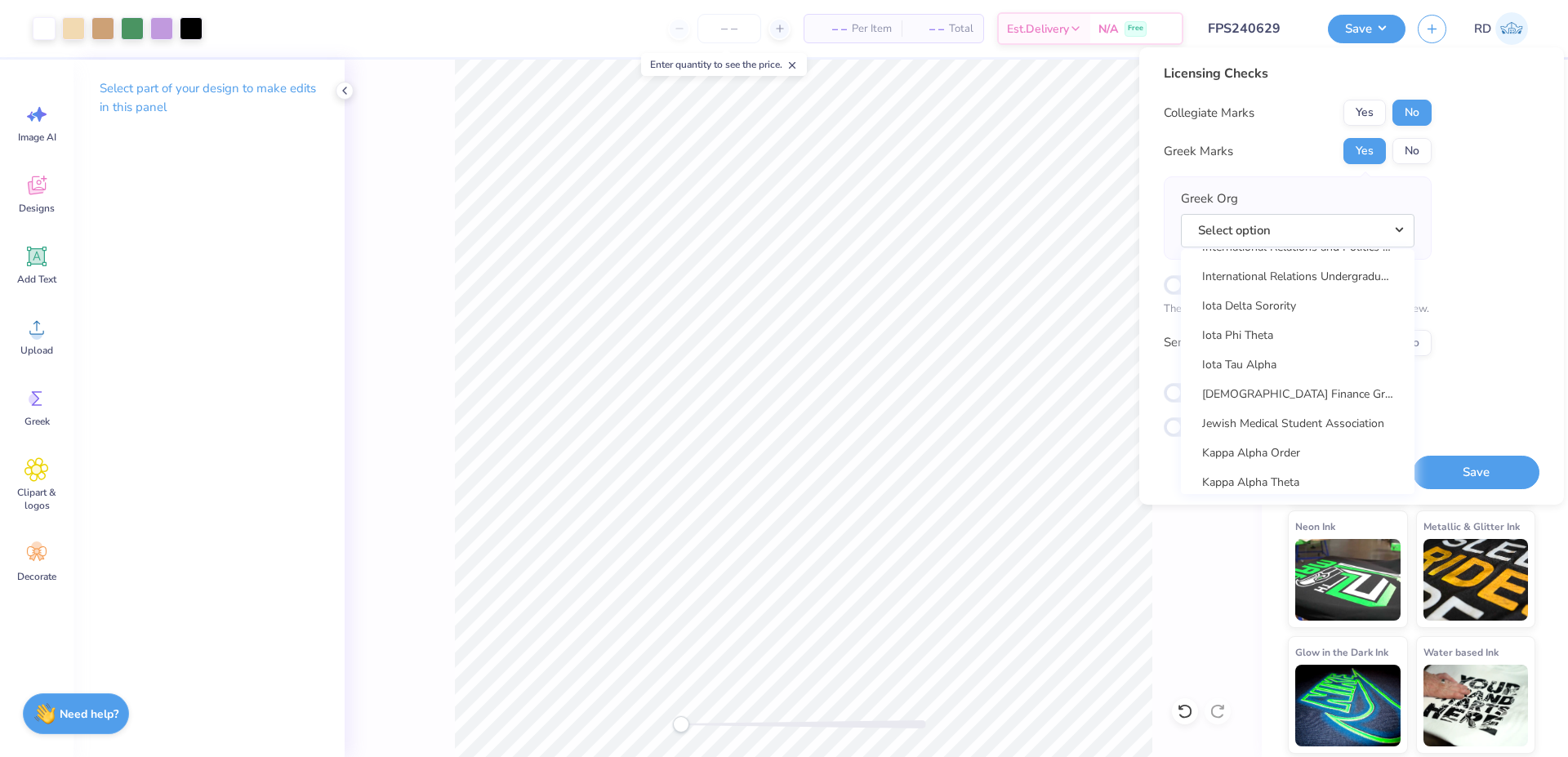
scroll to position [5840, 0]
click at [1281, 283] on link "Kappa Alpha Theta" at bounding box center [1297, 276] width 220 height 27
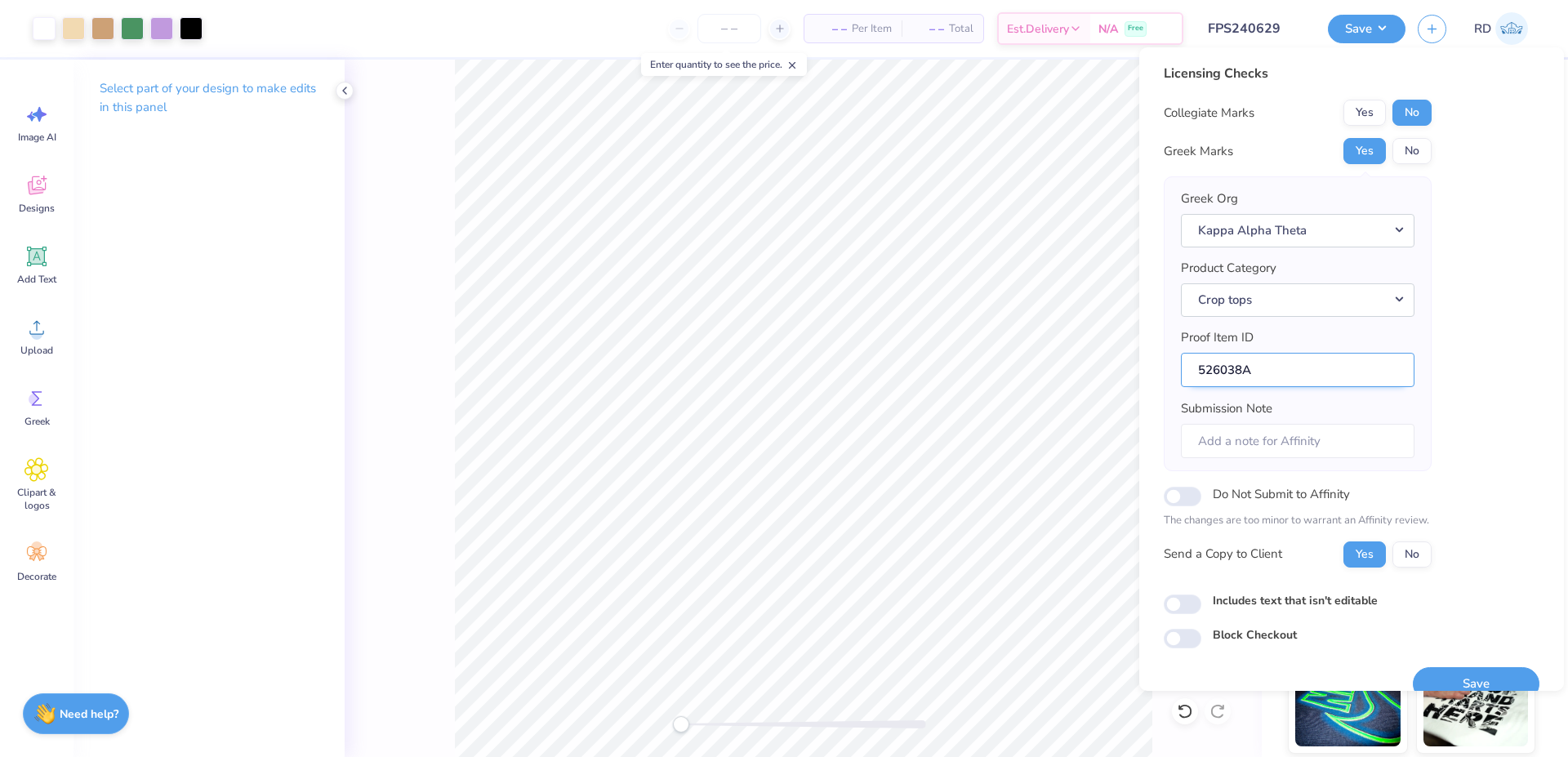
drag, startPoint x: 1246, startPoint y: 363, endPoint x: 1130, endPoint y: 371, distance: 116.3
click at [1181, 371] on input "526038A" at bounding box center [1297, 370] width 234 height 35
click at [1463, 682] on button "Save" at bounding box center [1476, 683] width 127 height 33
